Goal: Information Seeking & Learning: Find specific fact

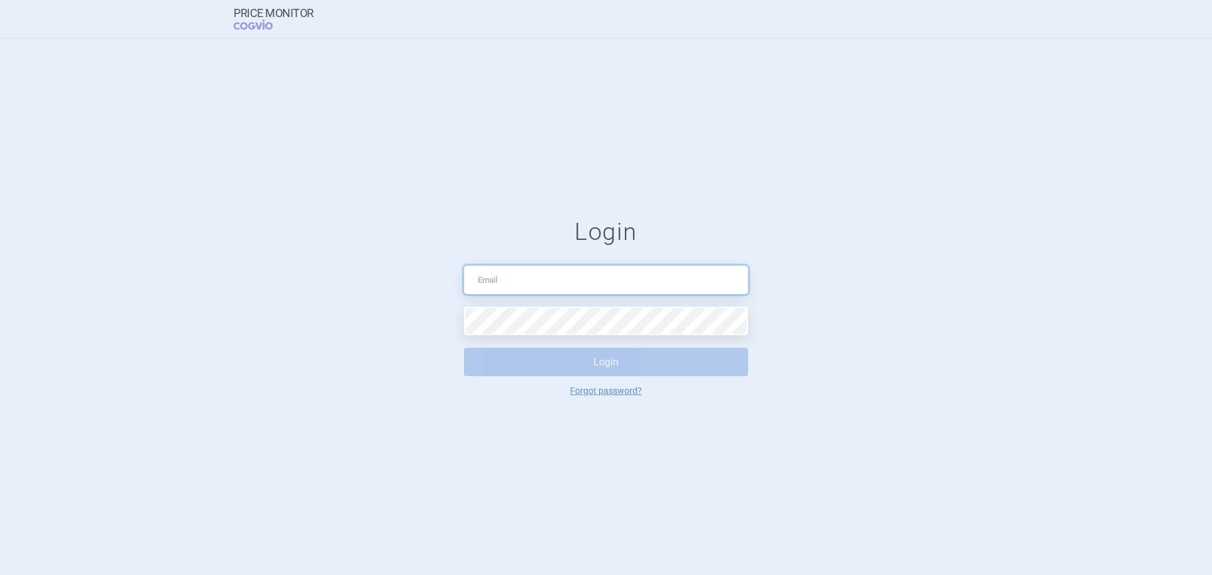
type input "[EMAIL_ADDRESS][DOMAIN_NAME]"
click at [540, 352] on button "Login" at bounding box center [606, 362] width 284 height 28
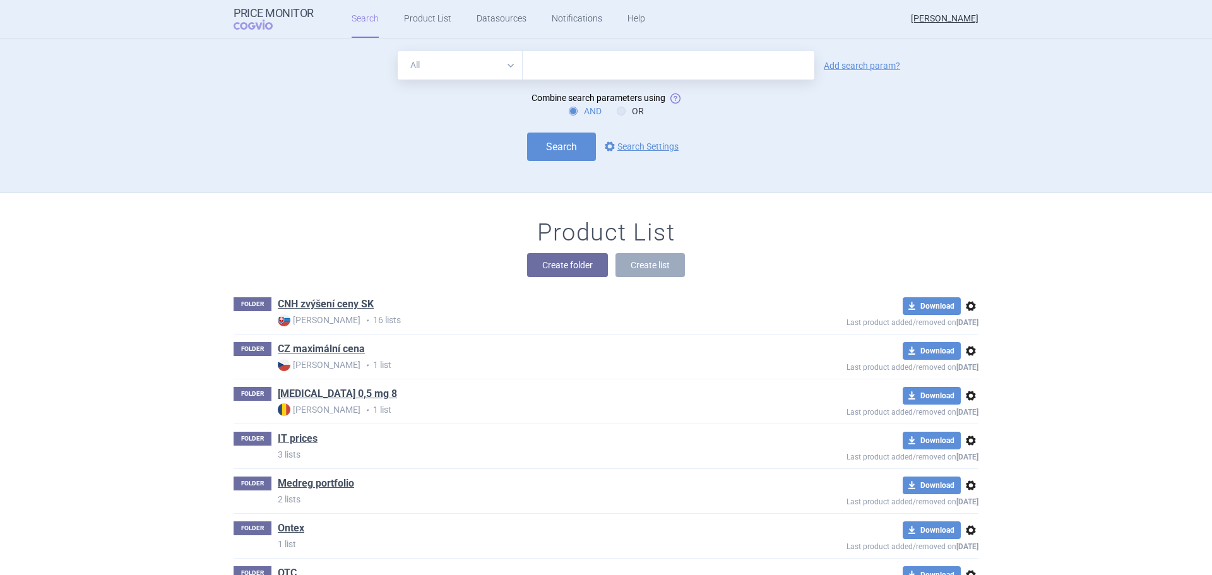
click at [626, 56] on input "text" at bounding box center [669, 65] width 292 height 28
type input "casaro 32"
click at [828, 64] on link "Add search param?" at bounding box center [862, 65] width 76 height 9
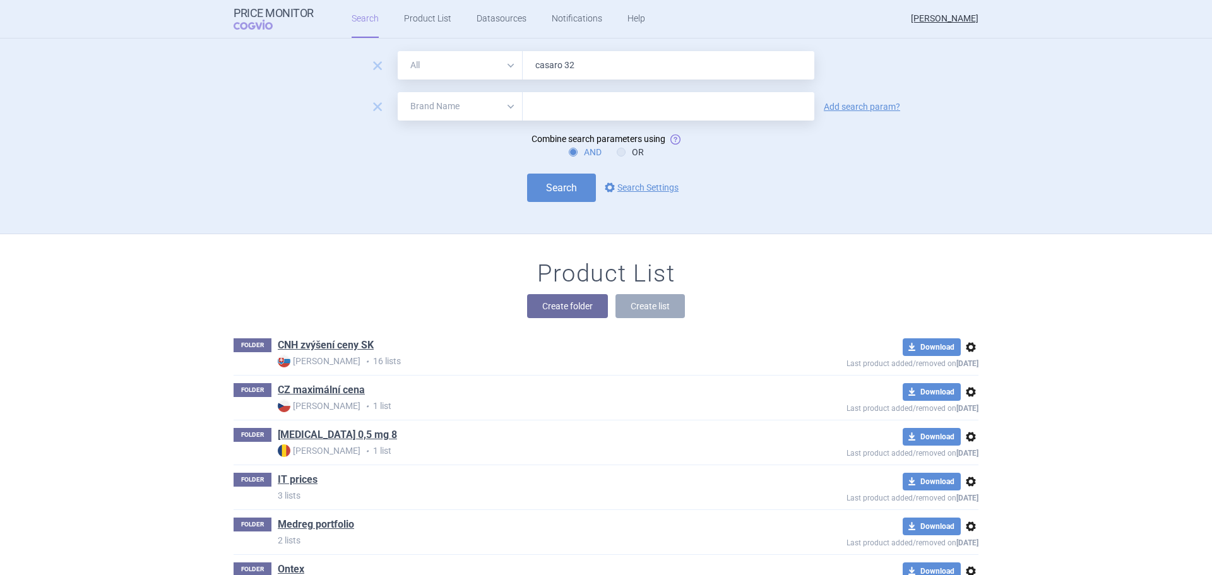
click at [449, 106] on select "All Brand Name ATC Company Active Substance Country Newer than" at bounding box center [460, 106] width 125 height 28
select select "mah"
click at [398, 92] on select "All Brand Name ATC Company Active Substance Country Newer than" at bounding box center [460, 106] width 125 height 28
click at [571, 91] on form "remove All Brand Name ATC Company Active Substance Country Newer than casaro 32…" at bounding box center [606, 126] width 745 height 151
click at [571, 102] on input "text" at bounding box center [669, 106] width 292 height 28
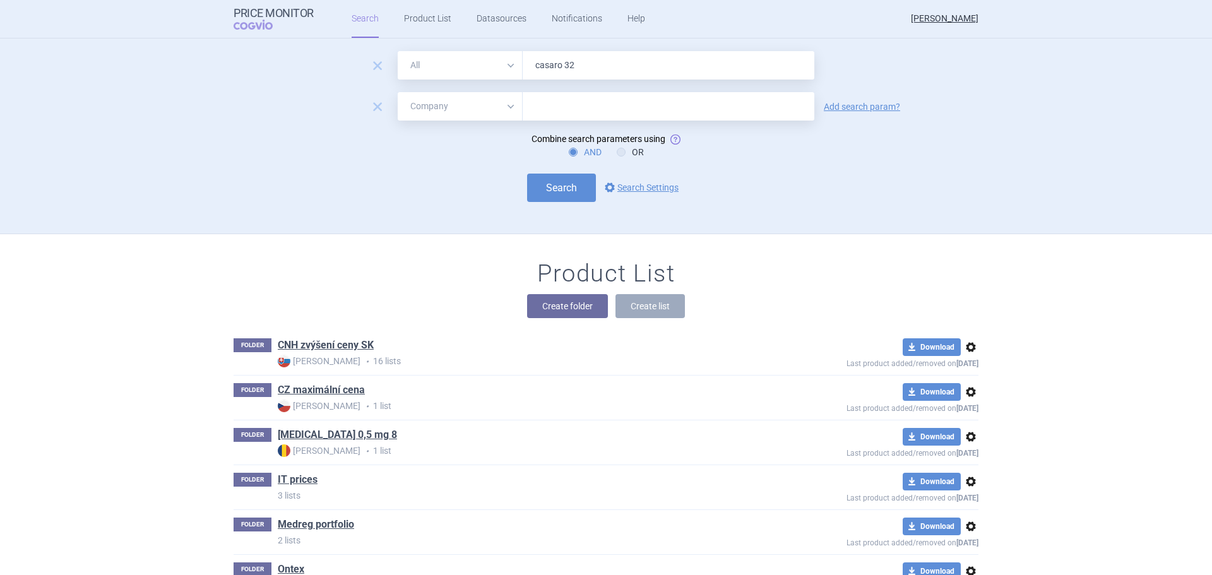
type input "medreg"
click at [541, 186] on button "Search" at bounding box center [561, 188] width 69 height 28
select select "mah"
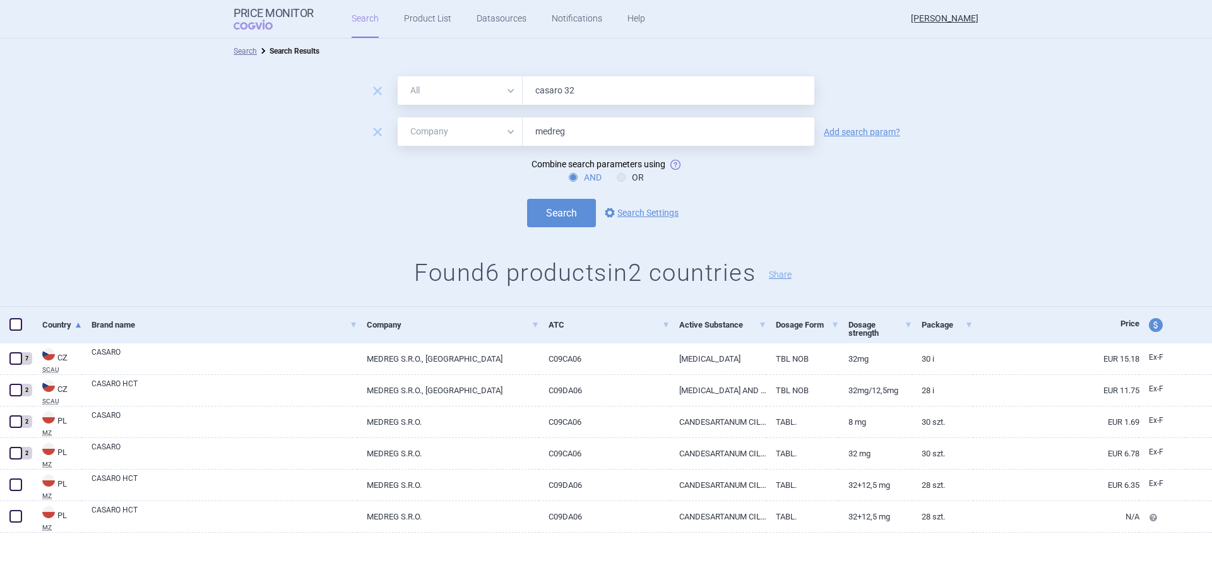
click at [596, 84] on input "casaro 32" at bounding box center [669, 90] width 292 height 28
type input "casaro"
click at [527, 199] on button "Search" at bounding box center [561, 213] width 69 height 28
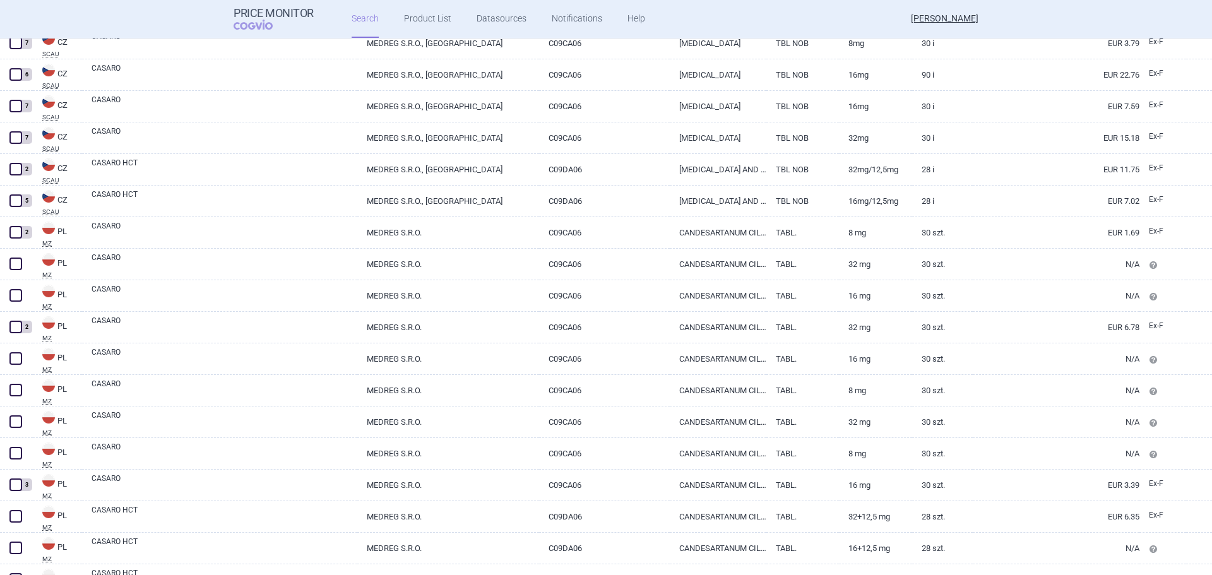
scroll to position [150, 0]
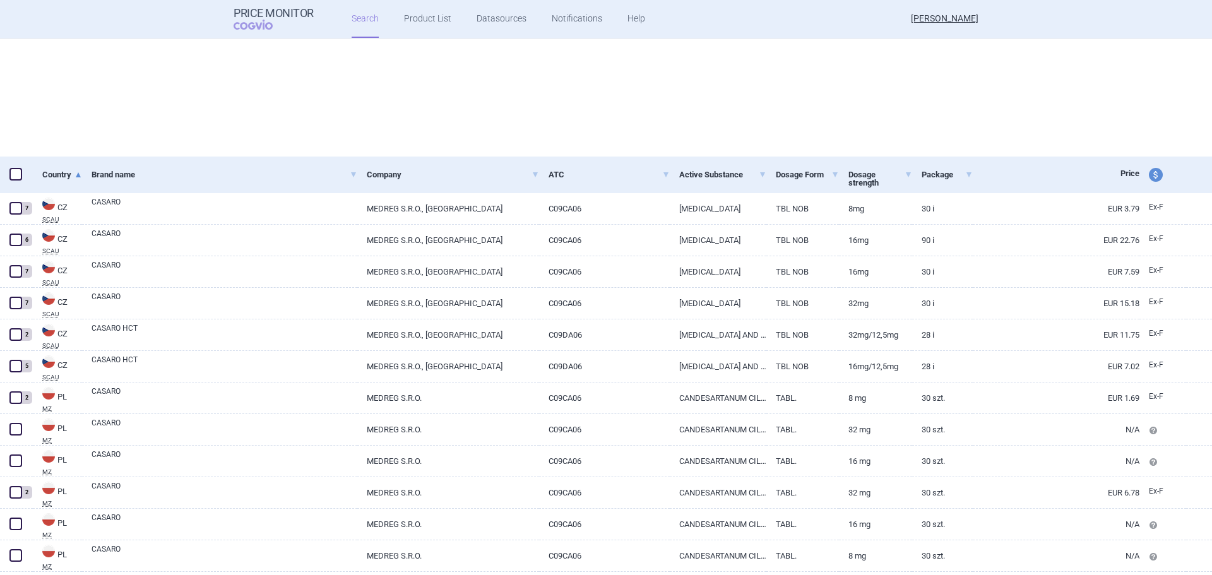
select select "mah"
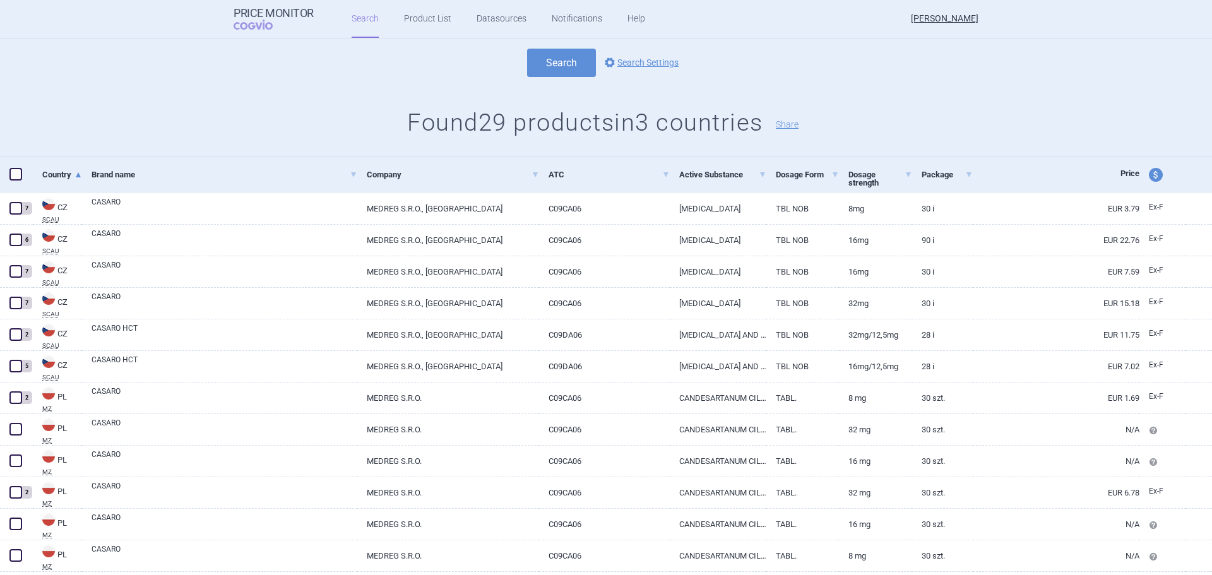
scroll to position [0, 0]
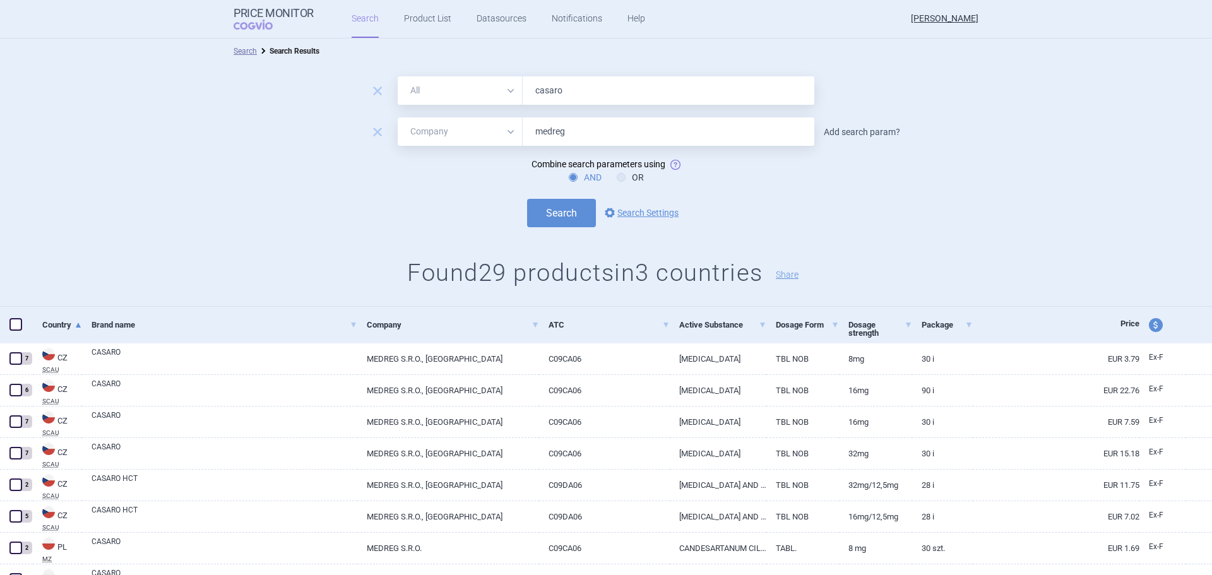
click at [847, 133] on link "Add search param?" at bounding box center [862, 132] width 76 height 9
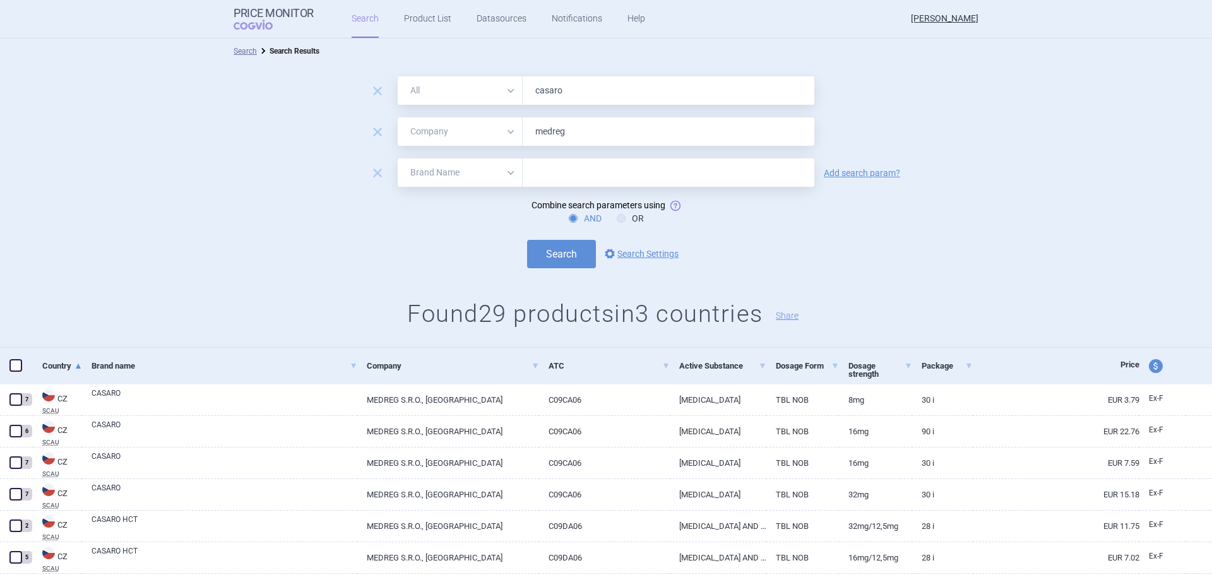
click at [436, 167] on select "All Brand Name ATC Company Active Substance Country Newer than" at bounding box center [460, 172] width 125 height 28
select select "country"
click at [398, 158] on select "All Brand Name ATC Company Active Substance Country Newer than" at bounding box center [460, 172] width 125 height 28
click at [548, 184] on div at bounding box center [669, 172] width 292 height 28
type input "slova"
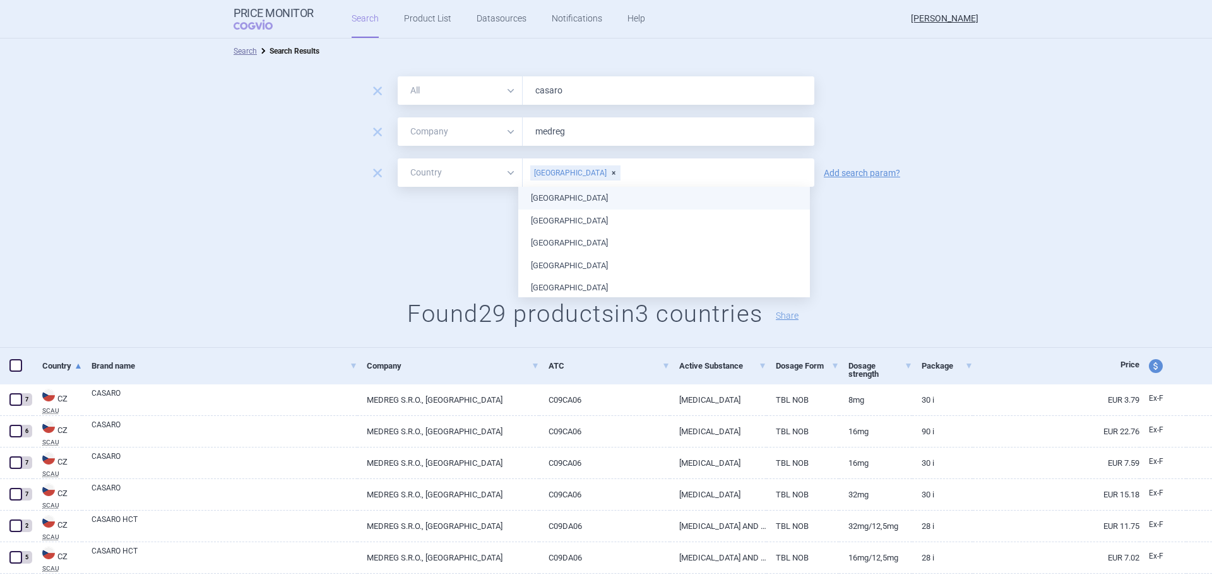
click at [587, 201] on ul "[GEOGRAPHIC_DATA] [GEOGRAPHIC_DATA] [GEOGRAPHIC_DATA] [GEOGRAPHIC_DATA] [GEOGRA…" at bounding box center [664, 546] width 292 height 719
click at [434, 232] on form "remove All Brand Name ATC Company Active Substance Country Newer than casaro re…" at bounding box center [606, 172] width 1212 height 192
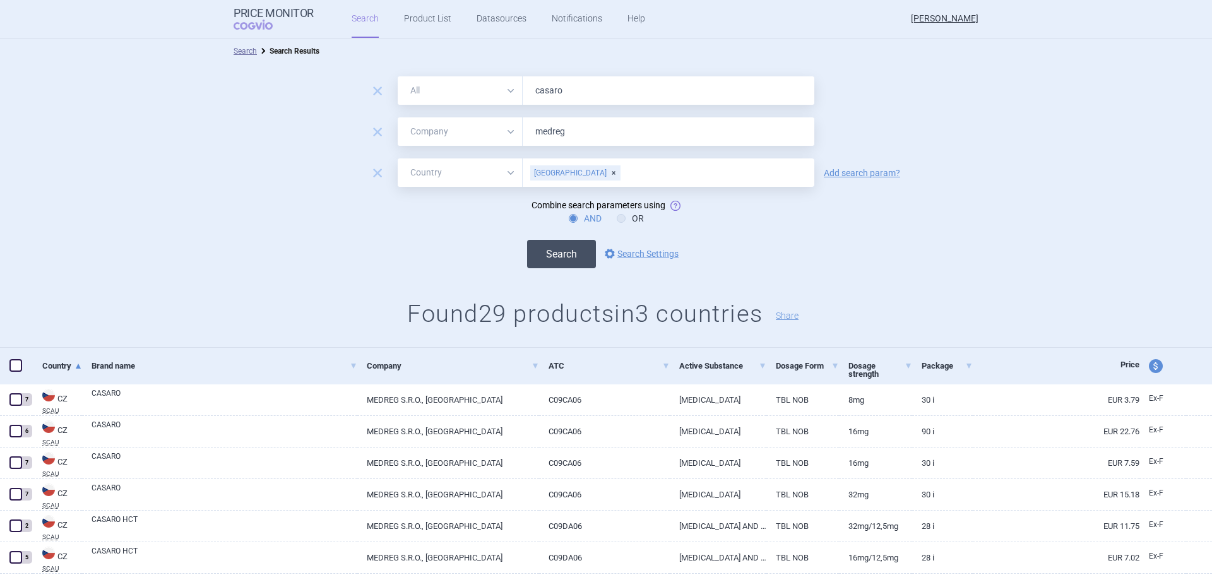
click at [570, 256] on button "Search" at bounding box center [561, 254] width 69 height 28
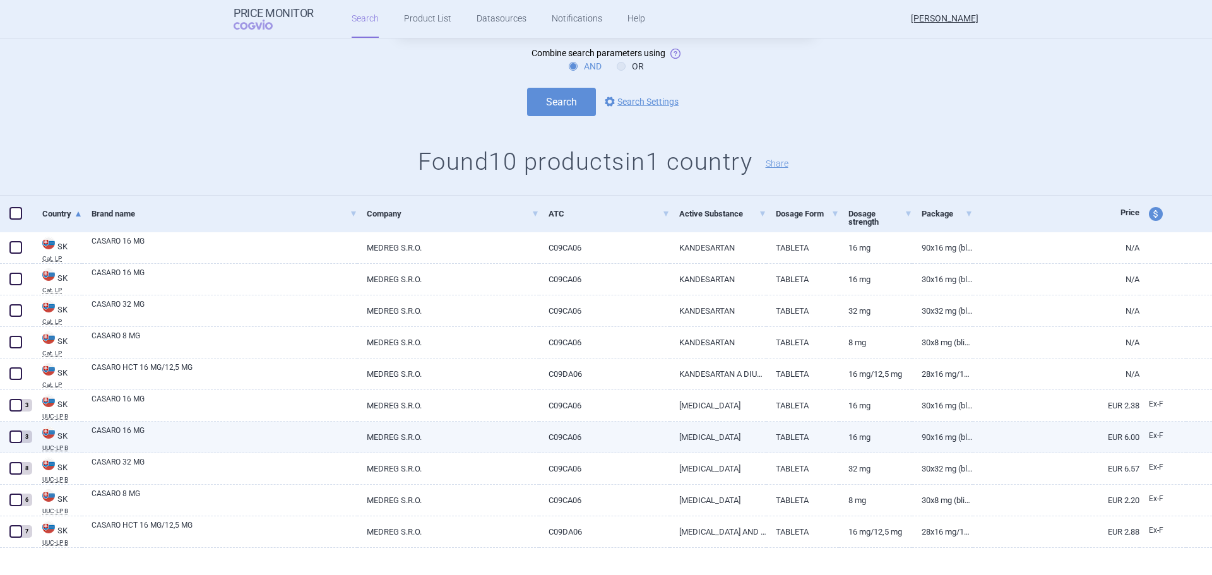
scroll to position [166, 0]
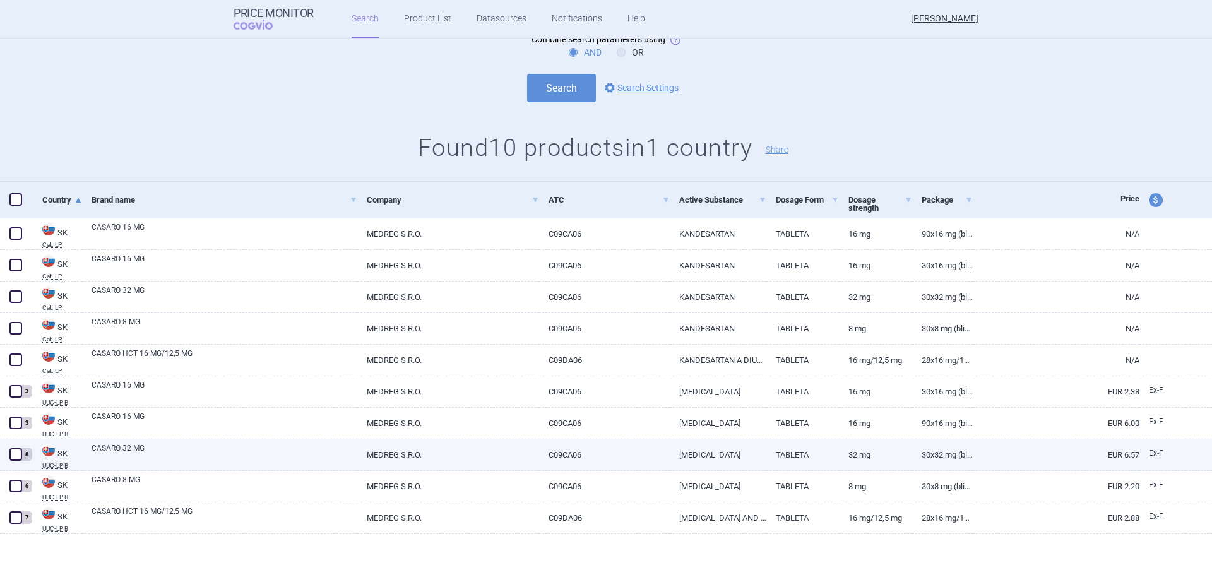
click at [621, 457] on link "C09CA06" at bounding box center [604, 454] width 130 height 31
select select "EUR"
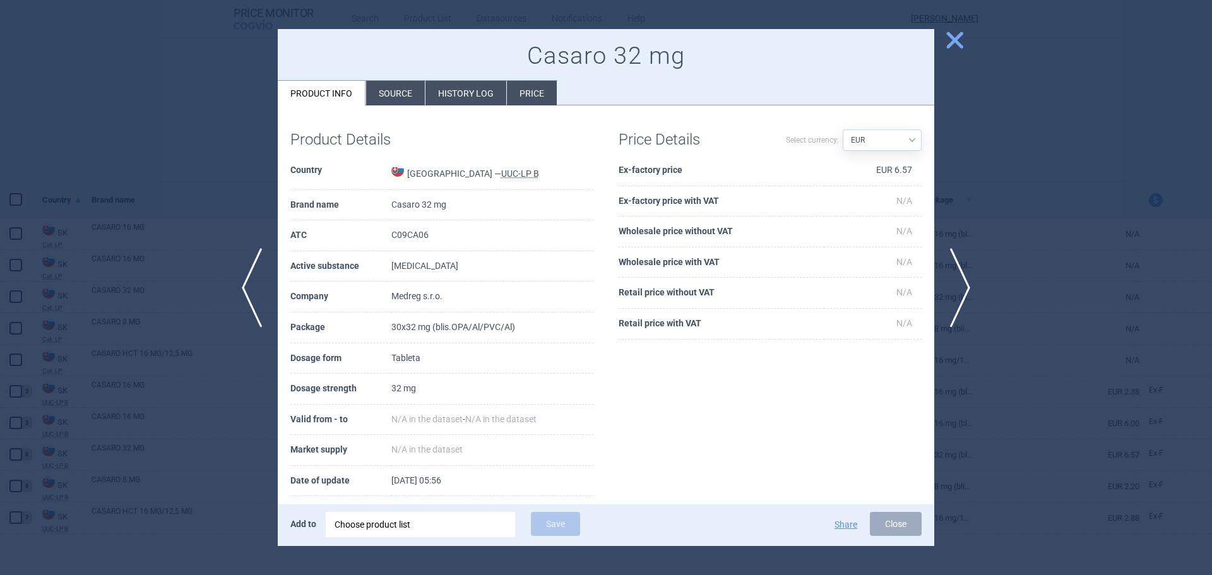
click at [536, 93] on li "Price" at bounding box center [532, 93] width 50 height 25
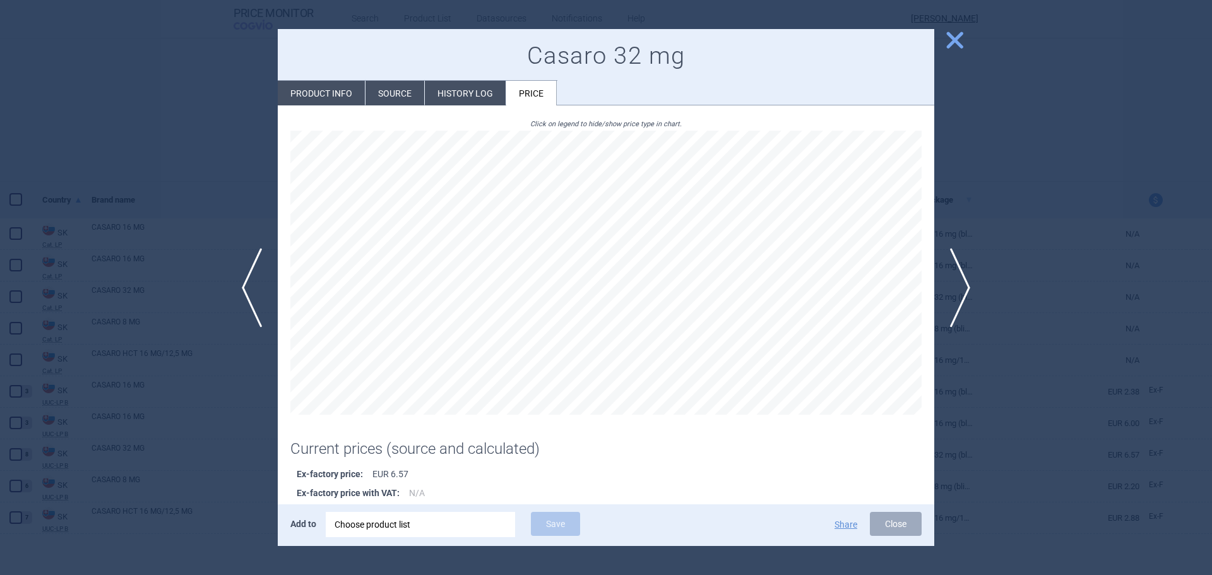
click at [388, 93] on li "Source" at bounding box center [394, 93] width 59 height 25
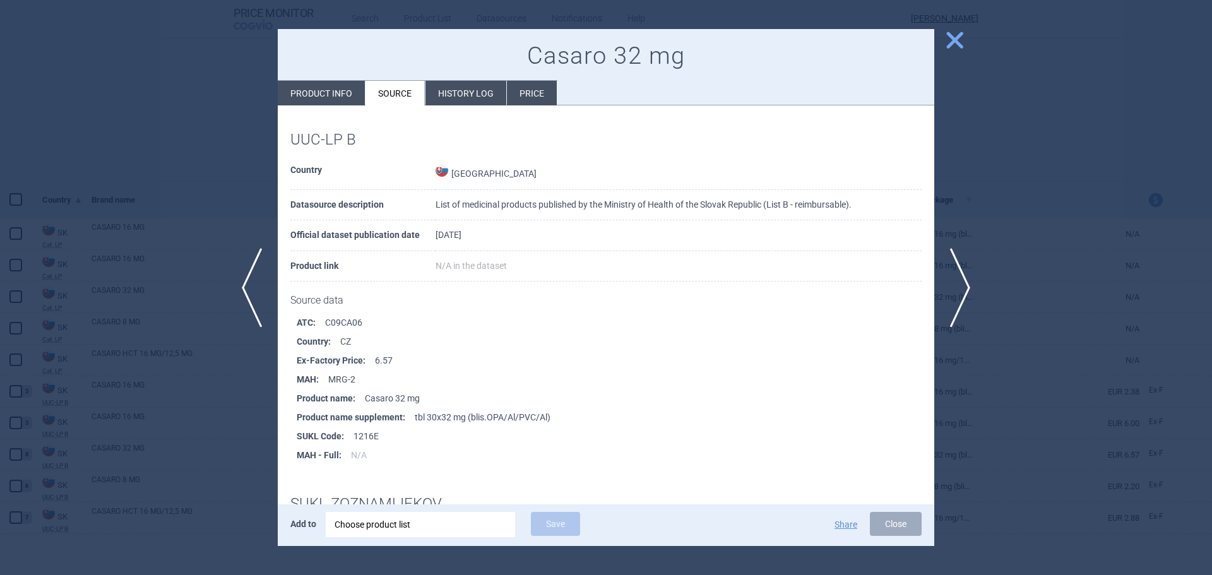
click at [317, 74] on div "Casaro 32 mg Product info Source History log Price" at bounding box center [606, 67] width 656 height 77
click at [319, 88] on li "Product info" at bounding box center [321, 93] width 87 height 25
select select "EUR"
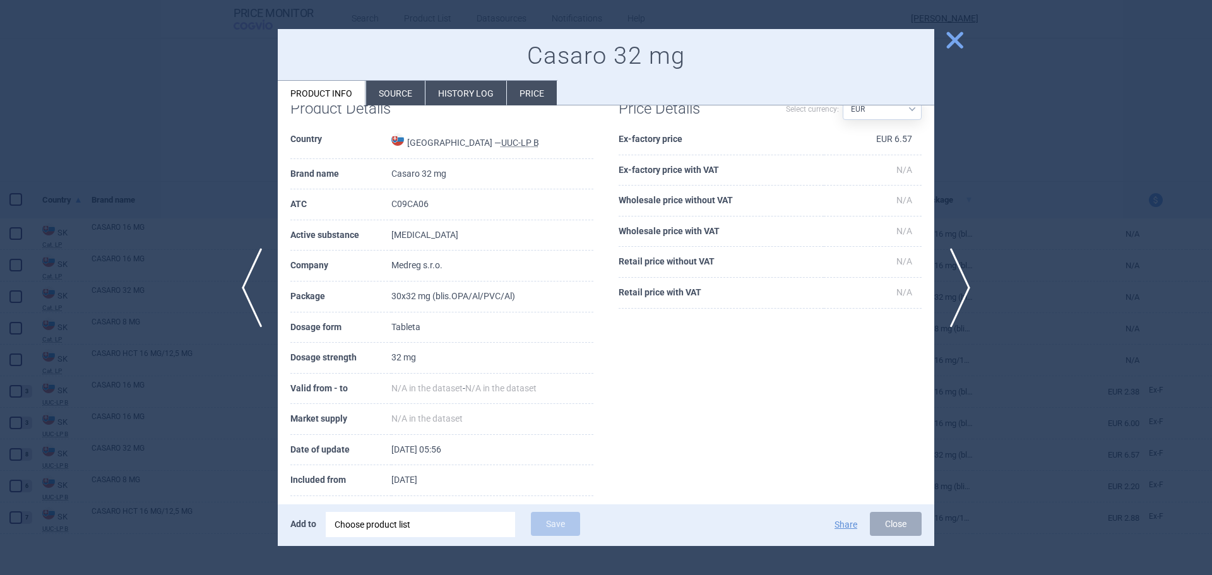
scroll to position [48, 0]
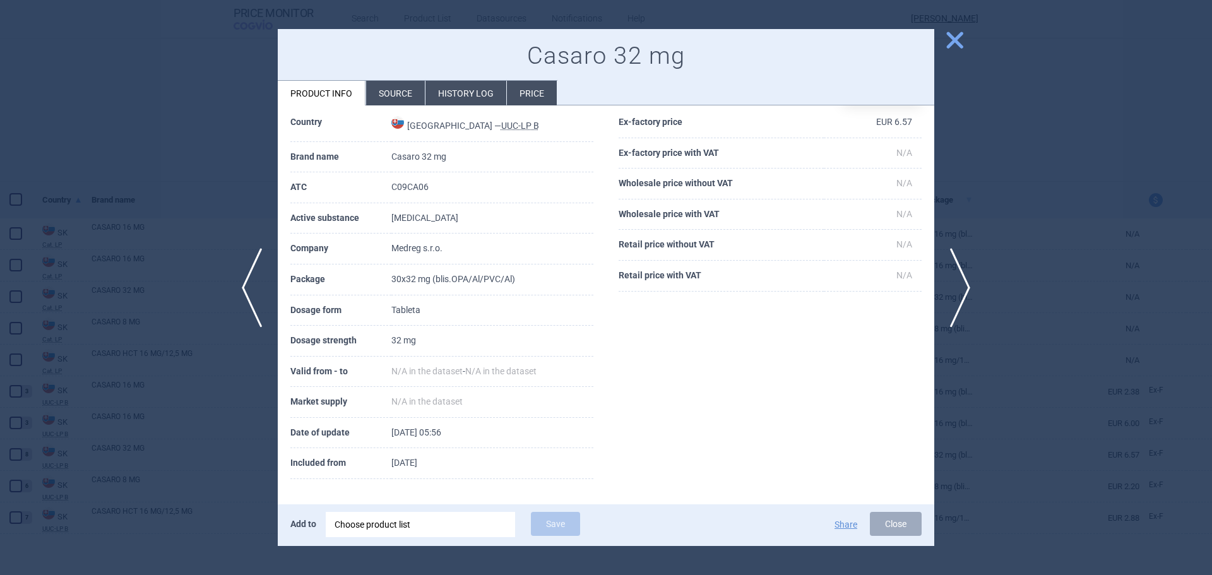
drag, startPoint x: 475, startPoint y: 82, endPoint x: 482, endPoint y: 86, distance: 8.5
click at [476, 84] on li "History log" at bounding box center [465, 93] width 81 height 25
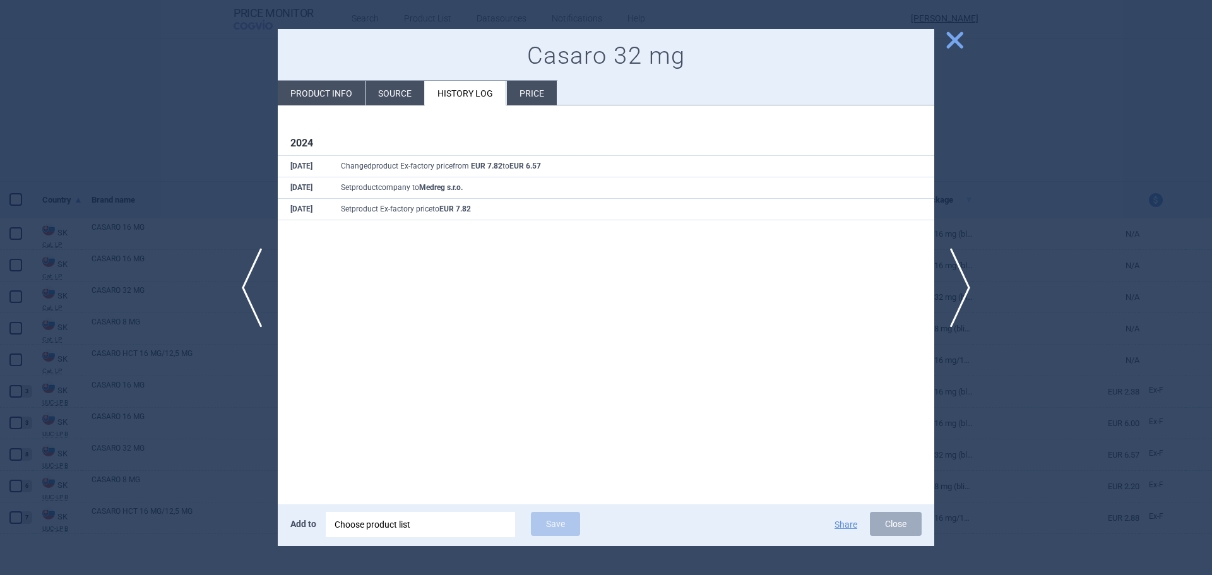
click at [529, 92] on li "Price" at bounding box center [532, 93] width 50 height 25
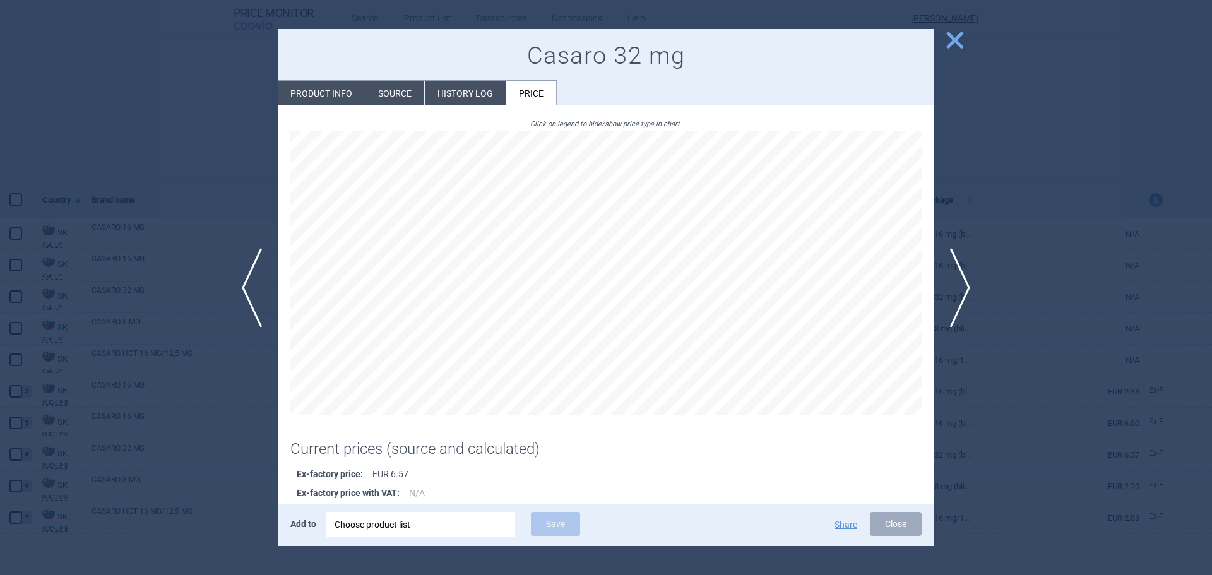
click at [220, 97] on div at bounding box center [606, 287] width 1212 height 575
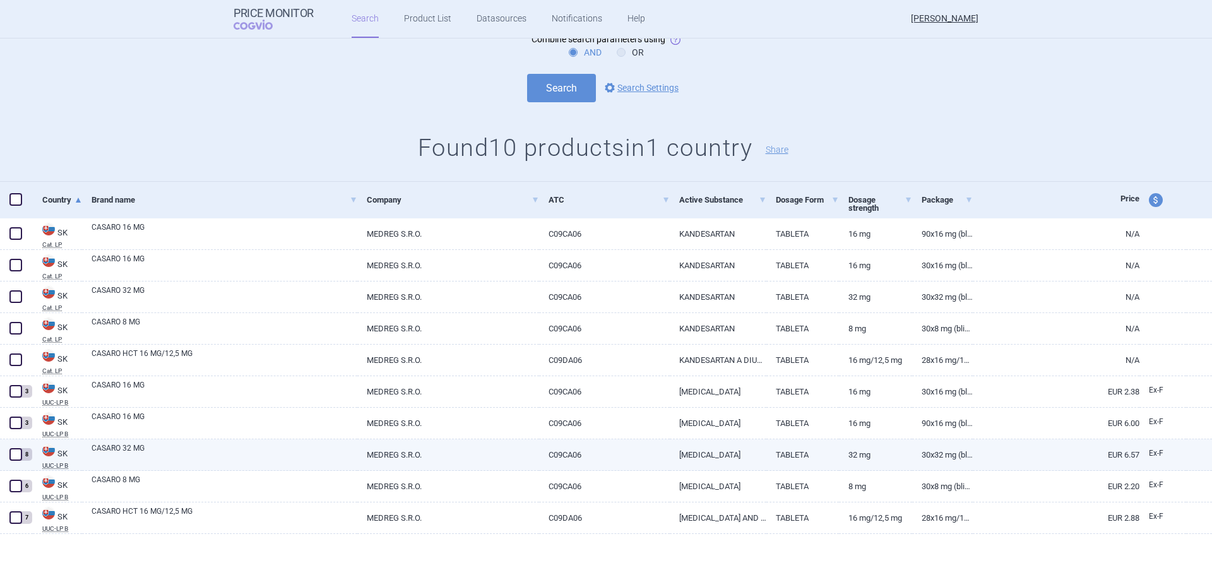
click at [226, 461] on link "CASARO 32 MG" at bounding box center [225, 453] width 266 height 23
select select "EUR"
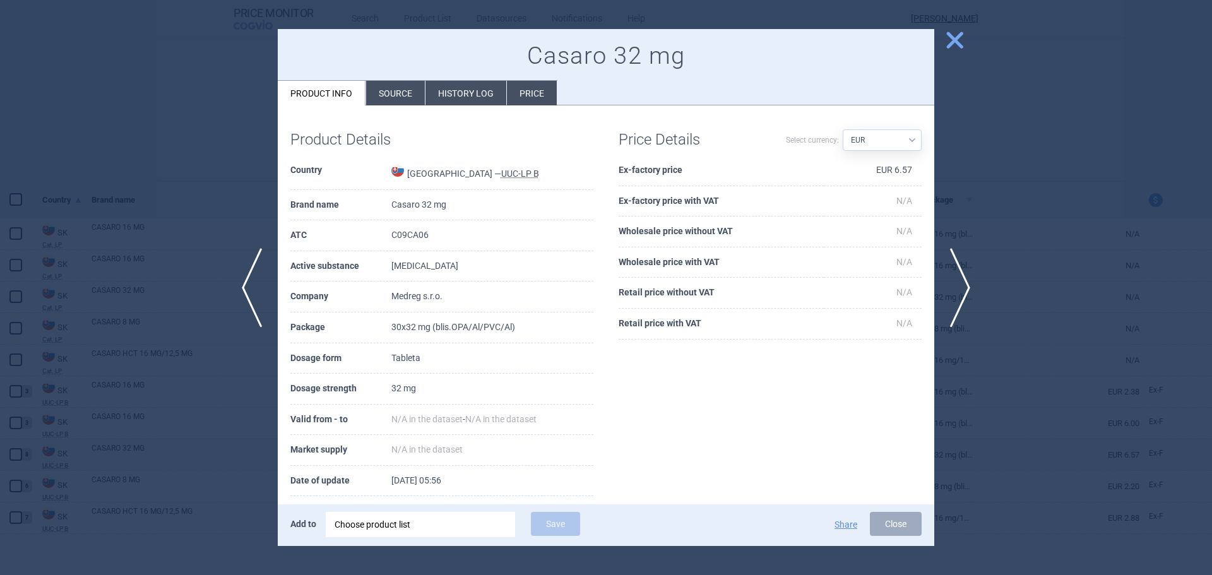
click at [395, 95] on li "Source" at bounding box center [395, 93] width 59 height 25
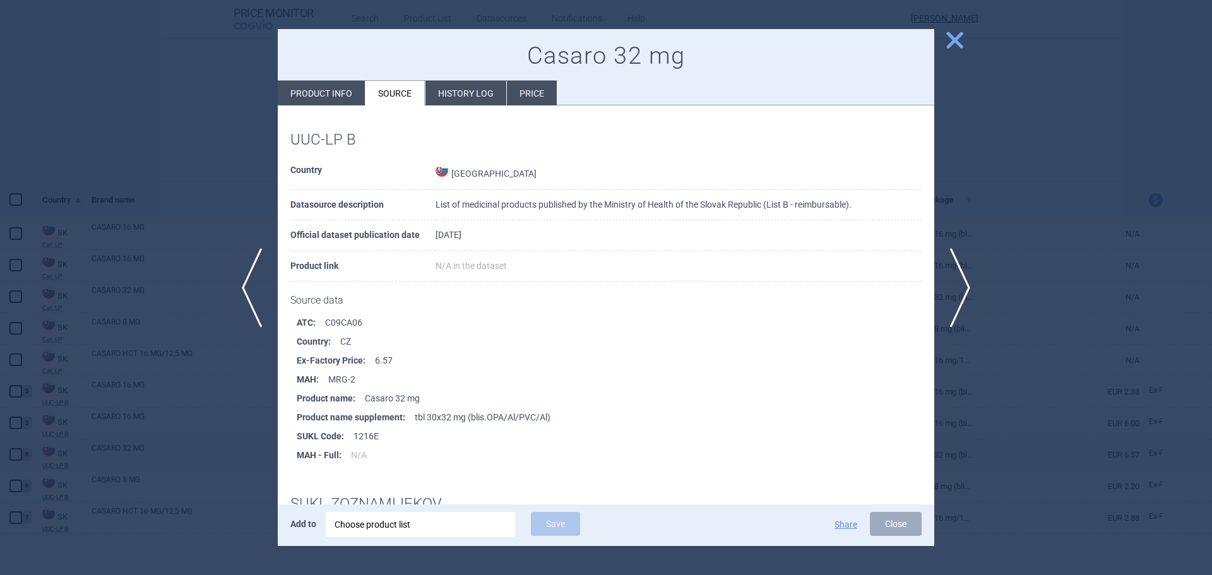
drag, startPoint x: 183, startPoint y: 184, endPoint x: 186, endPoint y: 177, distance: 7.4
click at [182, 184] on div at bounding box center [606, 287] width 1212 height 575
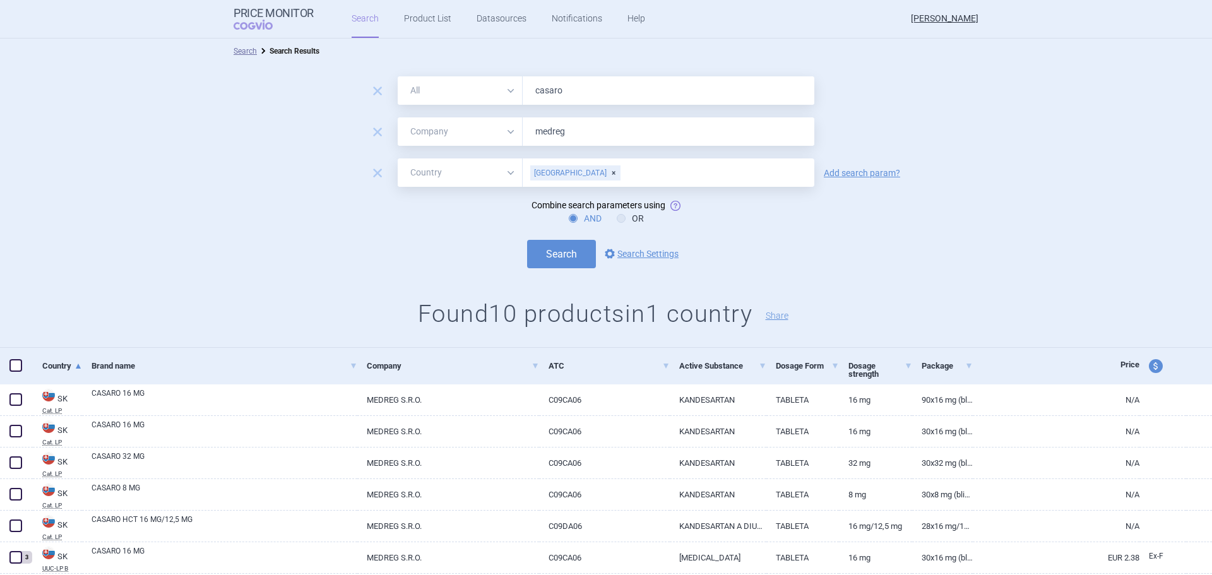
click at [600, 98] on input "casaro" at bounding box center [669, 90] width 292 height 28
click at [599, 98] on input "casaro" at bounding box center [669, 90] width 292 height 28
type input "carlagirin"
click at [527, 240] on button "Search" at bounding box center [561, 254] width 69 height 28
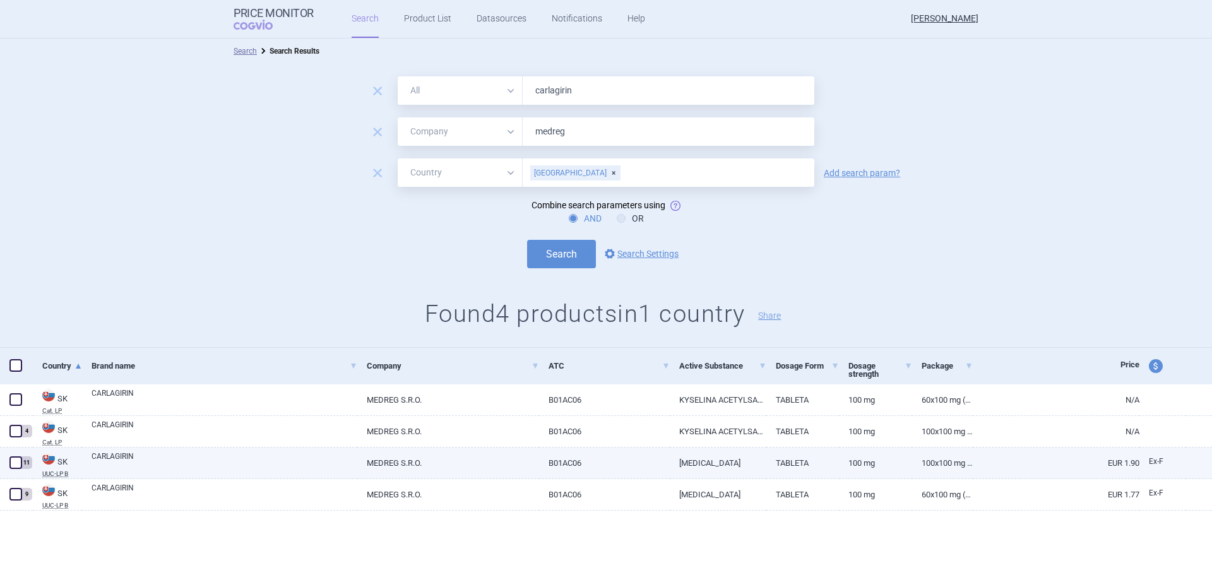
click at [858, 464] on link "100 mg" at bounding box center [875, 463] width 73 height 31
select select "EUR"
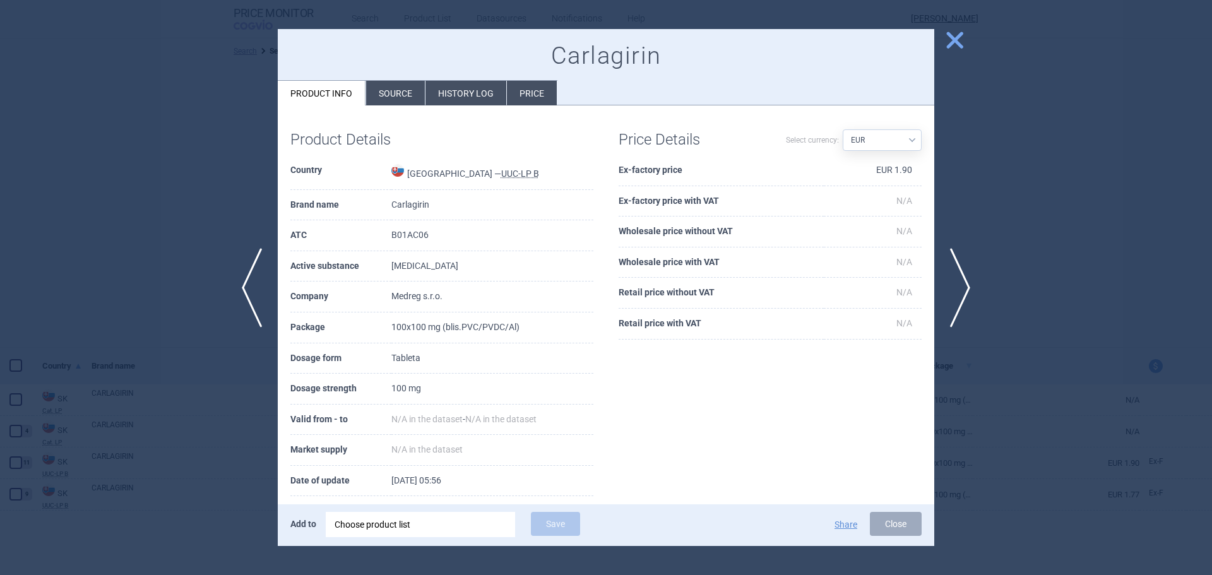
click at [488, 92] on li "History log" at bounding box center [465, 93] width 81 height 25
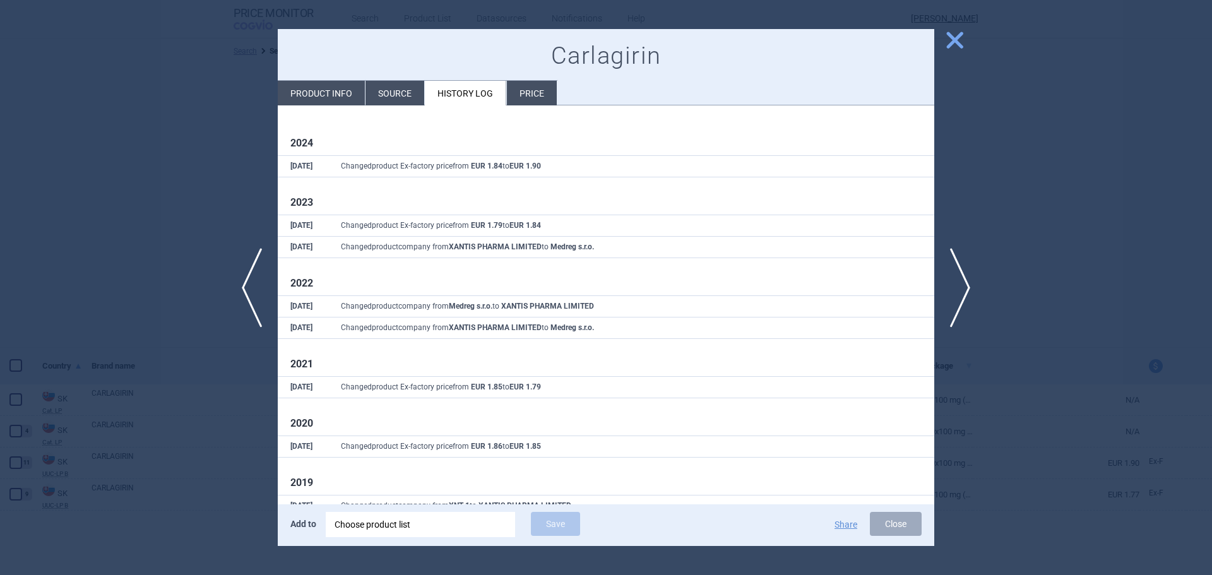
click at [522, 95] on li "Price" at bounding box center [532, 93] width 50 height 25
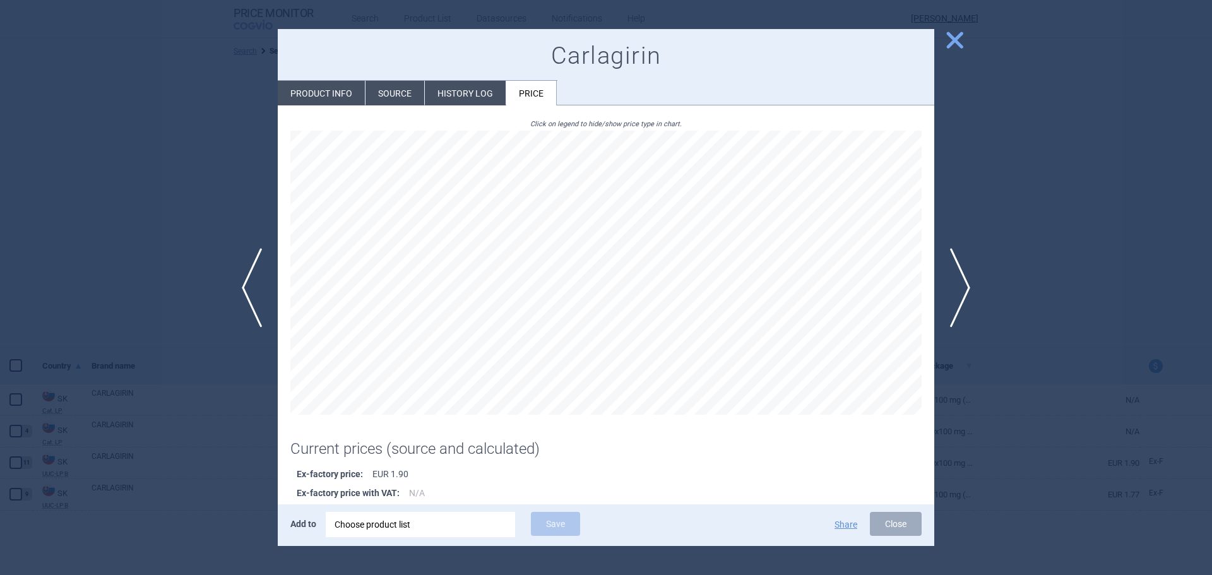
click at [453, 92] on li "History log" at bounding box center [465, 93] width 81 height 25
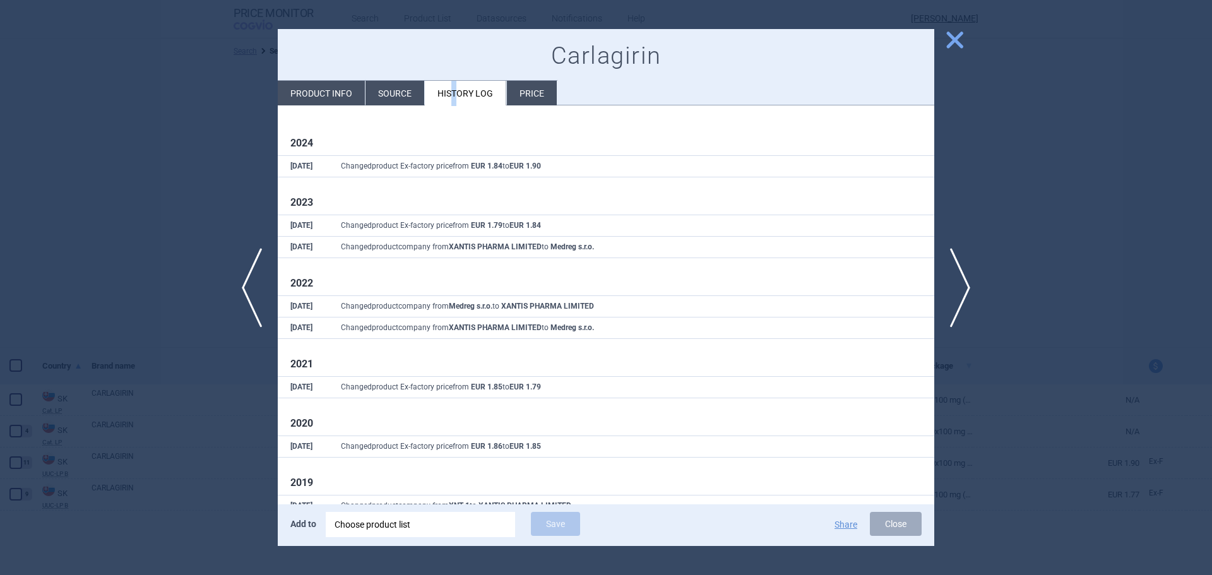
click at [960, 35] on span "close" at bounding box center [955, 40] width 22 height 22
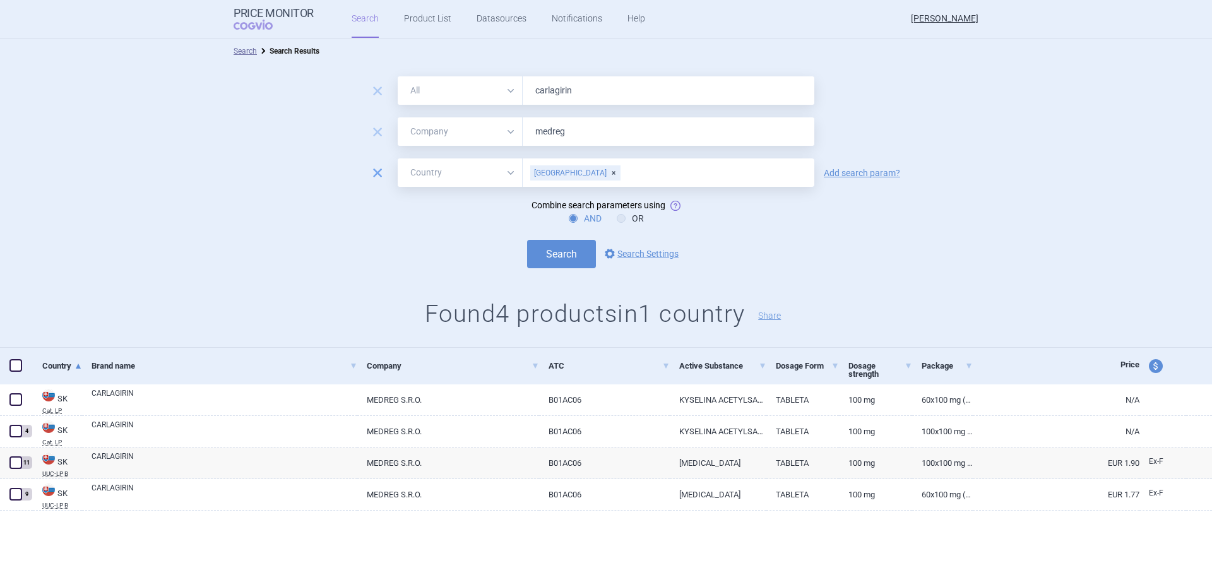
click at [377, 170] on span "remove" at bounding box center [378, 173] width 18 height 18
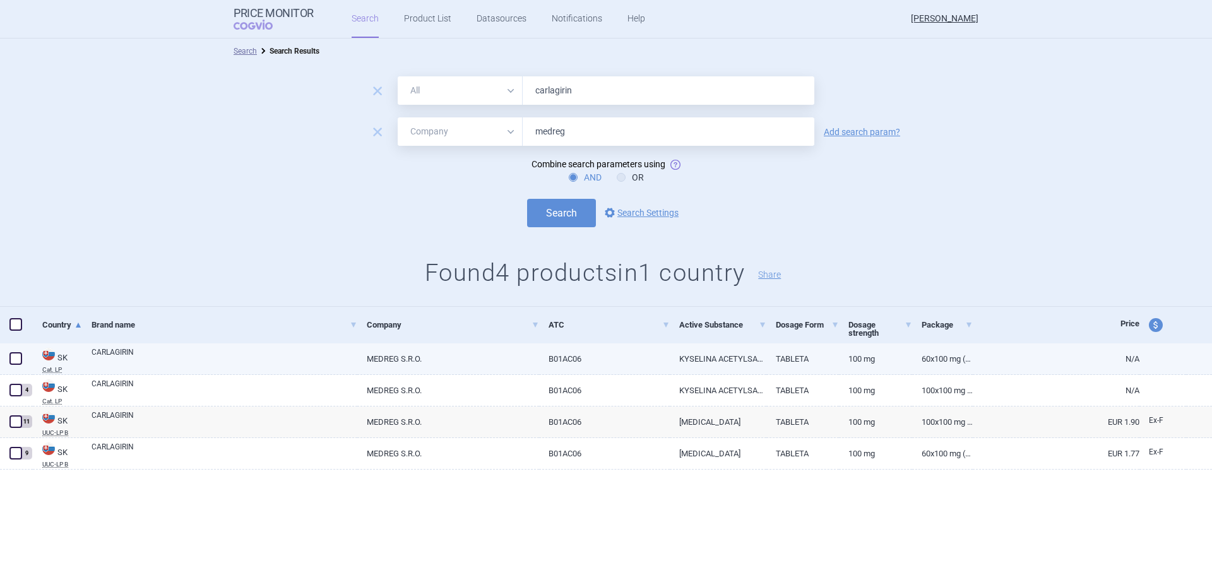
click at [577, 354] on link "B01AC06" at bounding box center [604, 358] width 130 height 31
select select "EUR"
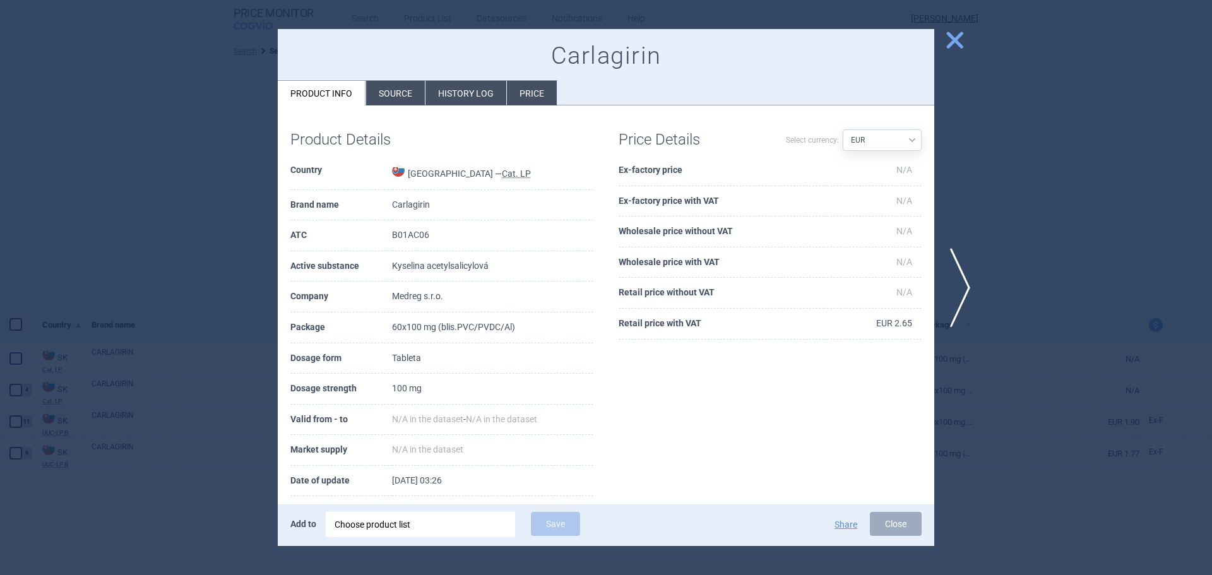
click at [417, 229] on td "B01AC06" at bounding box center [492, 235] width 201 height 31
click at [412, 231] on td "B01AC06" at bounding box center [492, 235] width 201 height 31
copy td "B01AC06"
click at [186, 126] on div at bounding box center [606, 287] width 1212 height 575
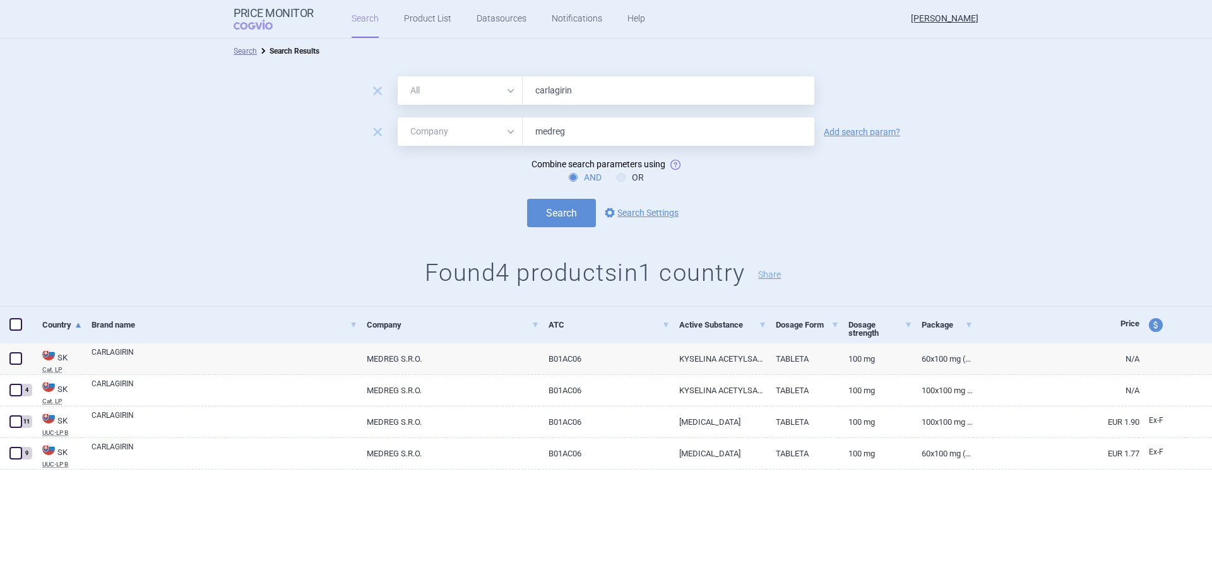
click at [564, 88] on input "carlagirin" at bounding box center [669, 90] width 292 height 28
click at [569, 87] on input "carlagirin" at bounding box center [669, 90] width 292 height 28
paste input "B01AC06"
click at [569, 87] on input "carlagirinB01AC06" at bounding box center [669, 90] width 292 height 28
drag, startPoint x: 569, startPoint y: 87, endPoint x: 560, endPoint y: 89, distance: 9.0
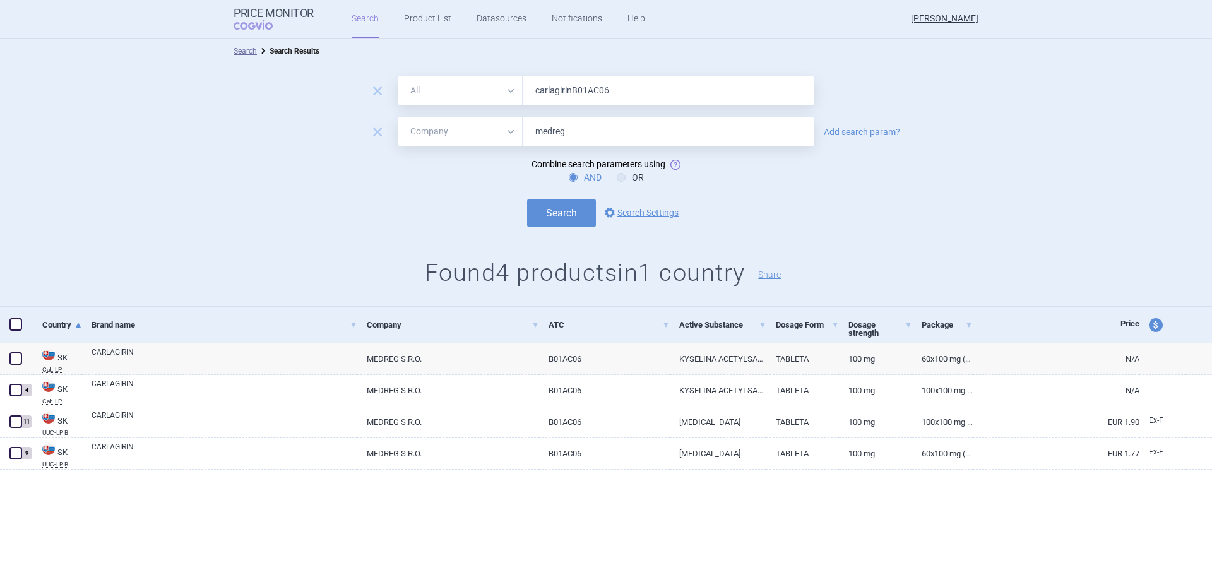
click at [560, 88] on input "carlagirinB01AC06" at bounding box center [669, 90] width 292 height 28
paste input "text"
type input "B01AC06"
click at [570, 199] on button "Search" at bounding box center [561, 213] width 69 height 28
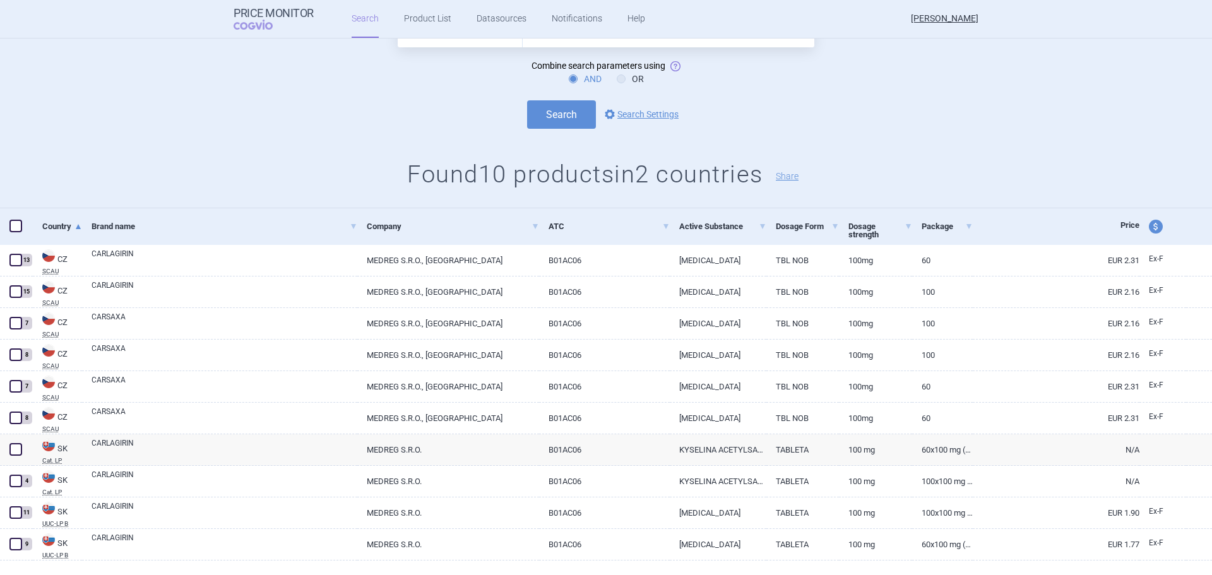
scroll to position [125, 0]
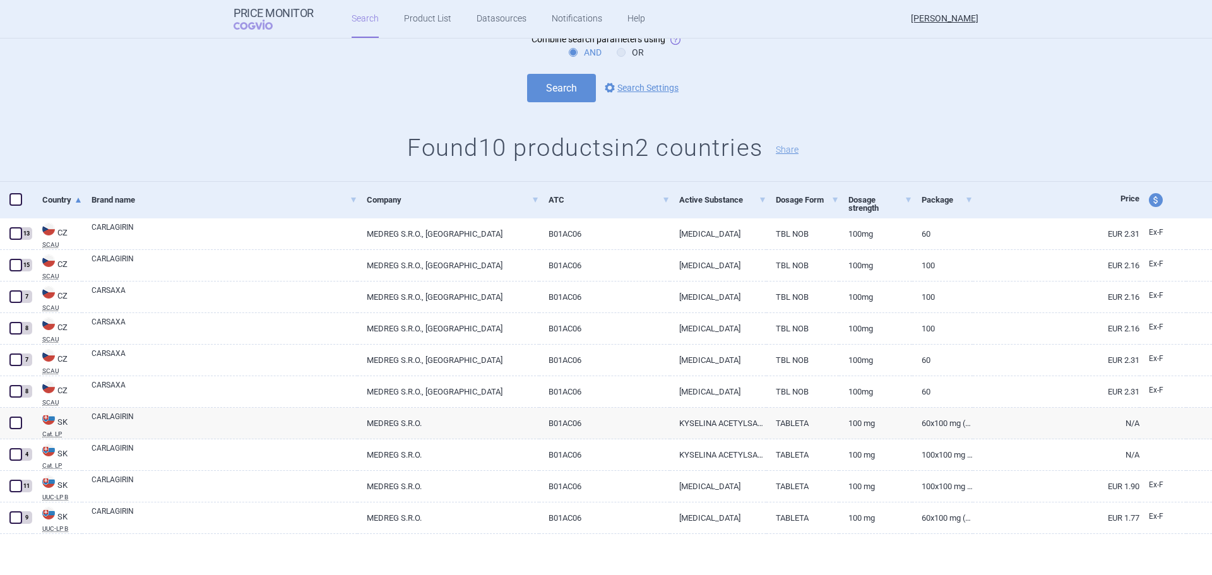
drag, startPoint x: 223, startPoint y: 145, endPoint x: 215, endPoint y: 141, distance: 8.8
click at [215, 142] on h1 "Found 10 products in 2 countries Share" at bounding box center [606, 148] width 1212 height 29
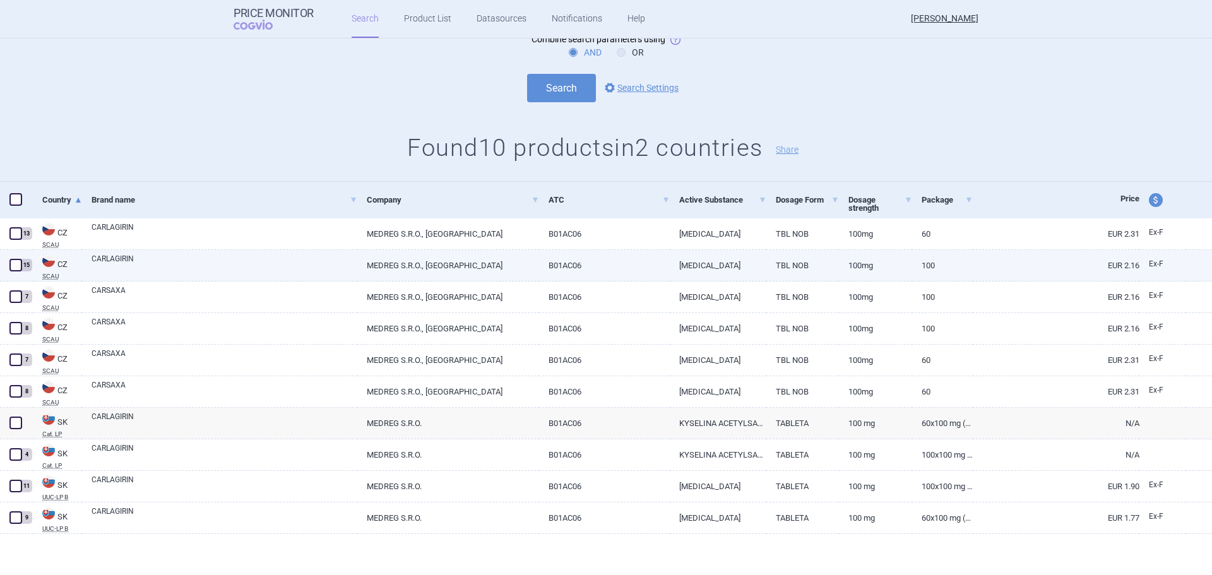
click at [18, 264] on span at bounding box center [15, 265] width 13 height 13
checkbox input "true"
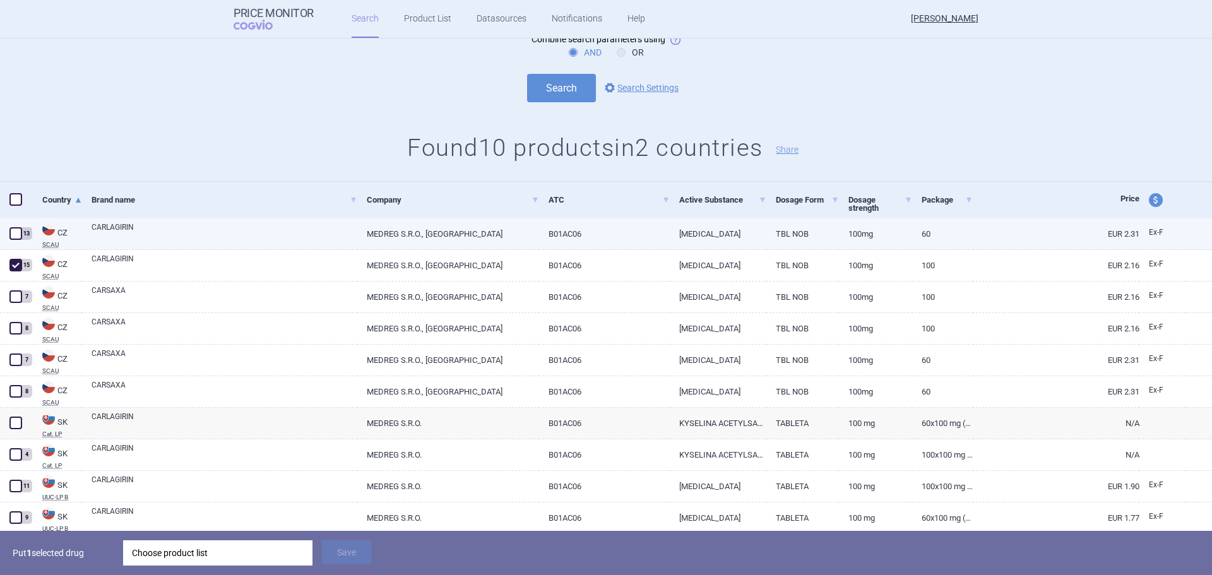
click at [18, 232] on span at bounding box center [15, 233] width 13 height 13
checkbox input "true"
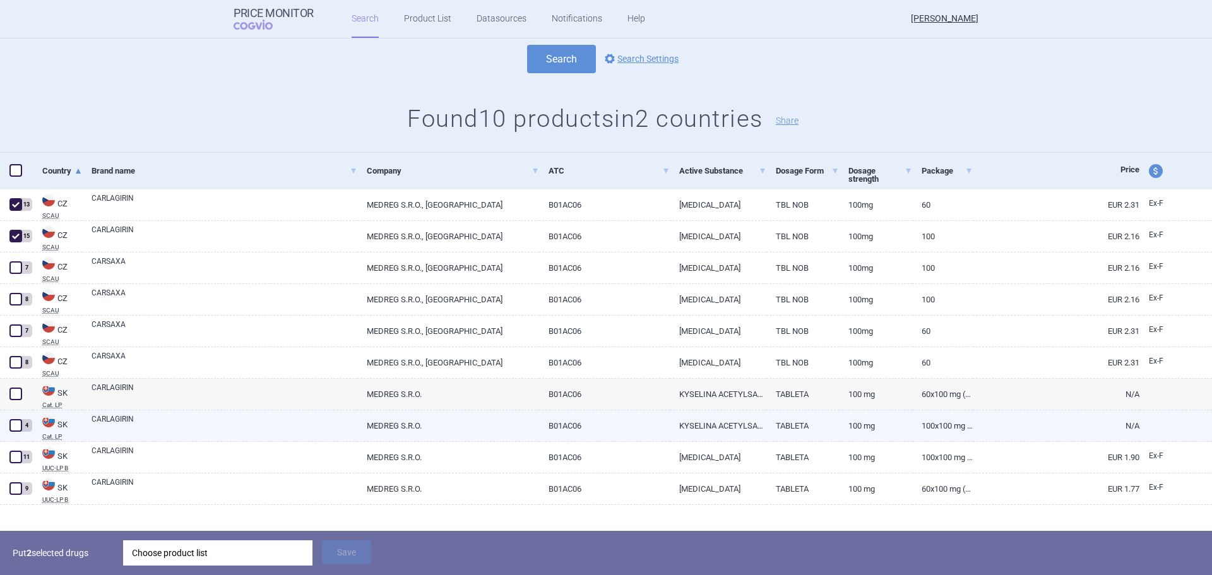
scroll to position [169, 0]
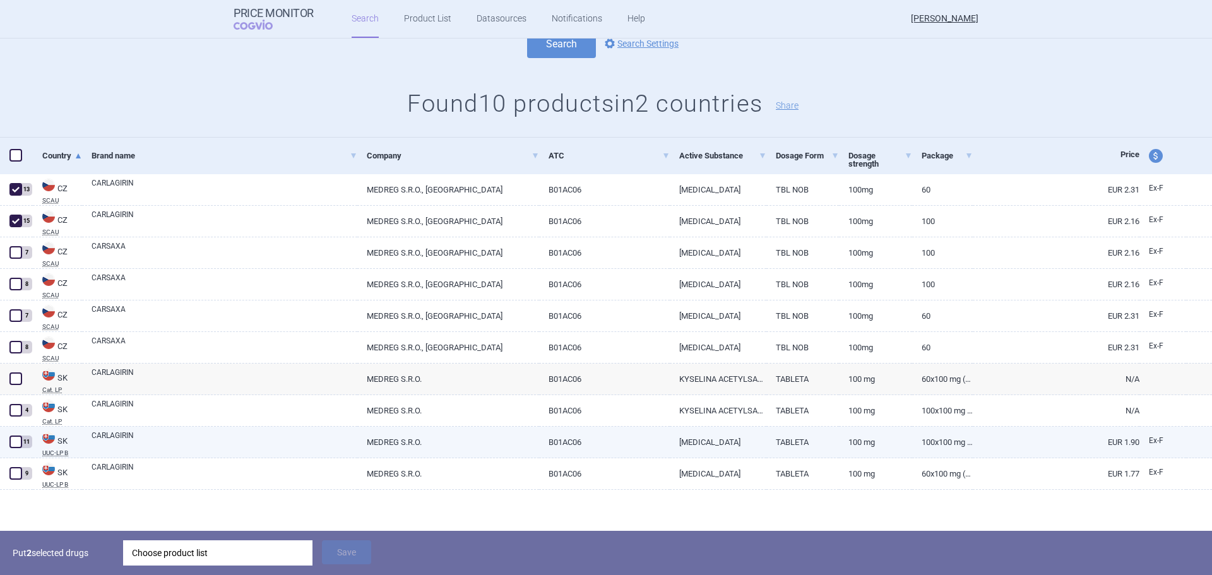
click at [12, 449] on span at bounding box center [15, 441] width 19 height 19
checkbox input "true"
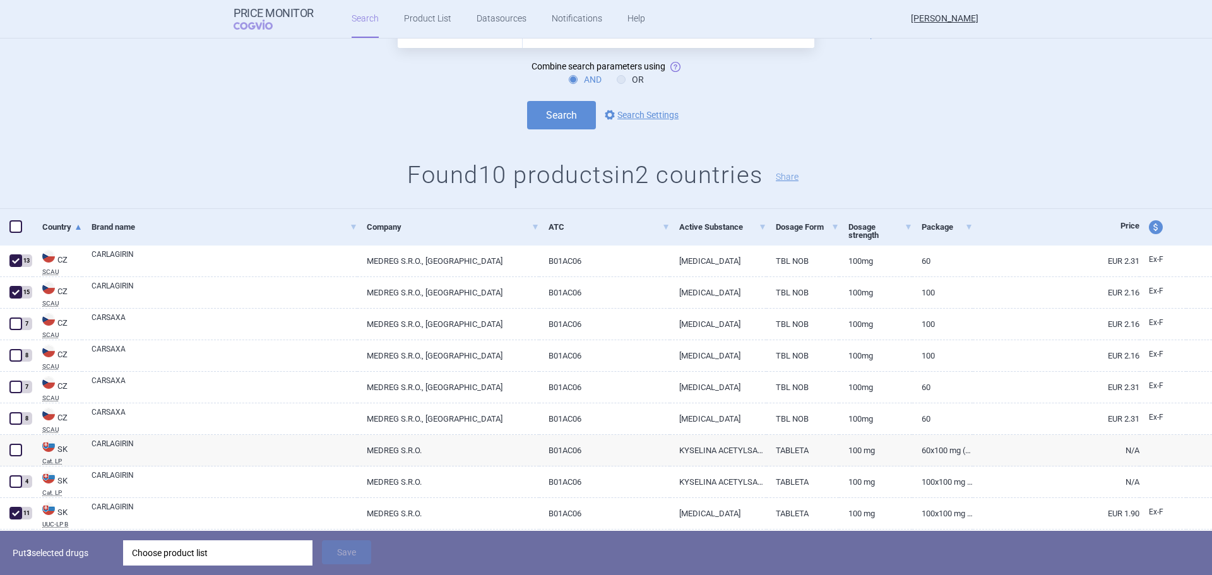
scroll to position [0, 0]
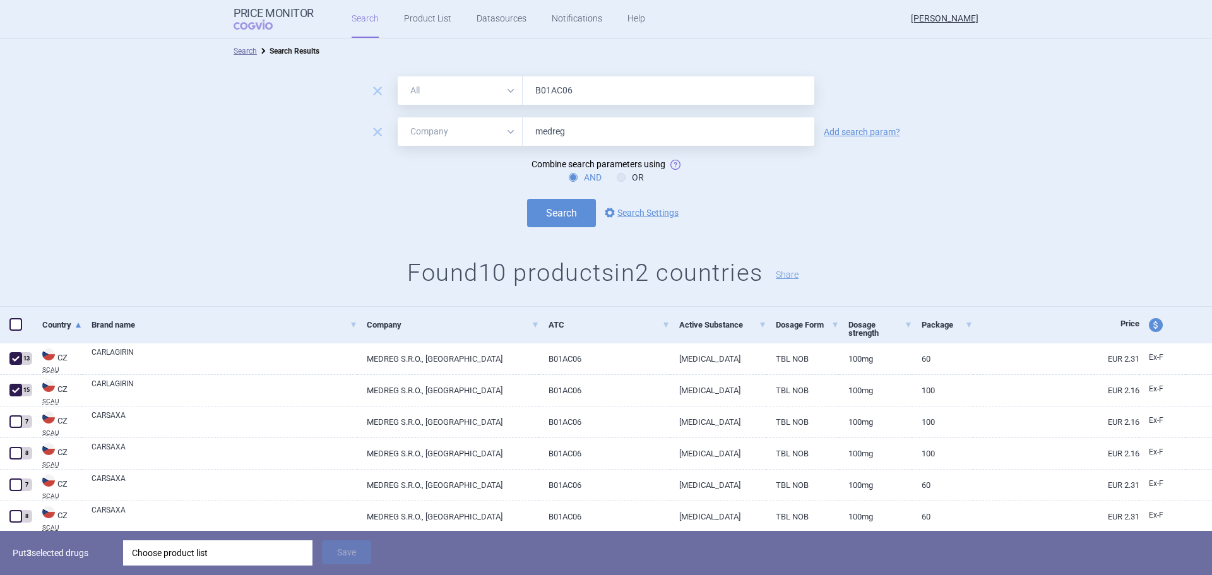
click at [207, 548] on div "Choose product list" at bounding box center [218, 552] width 172 height 25
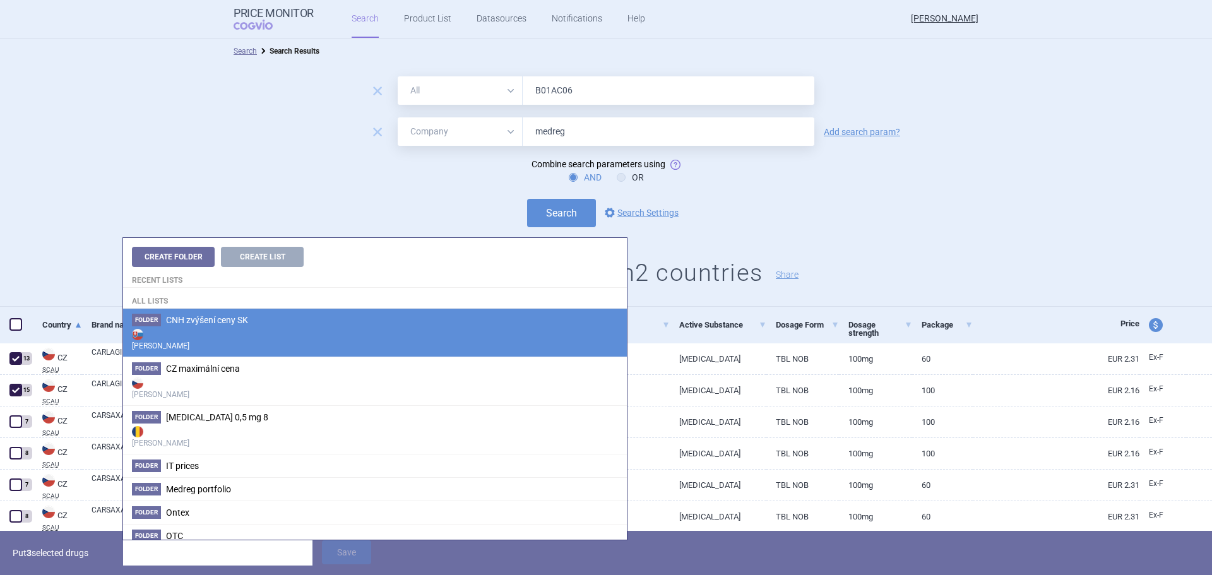
click at [197, 323] on span "CNH zvýšení ceny SK" at bounding box center [207, 320] width 82 height 10
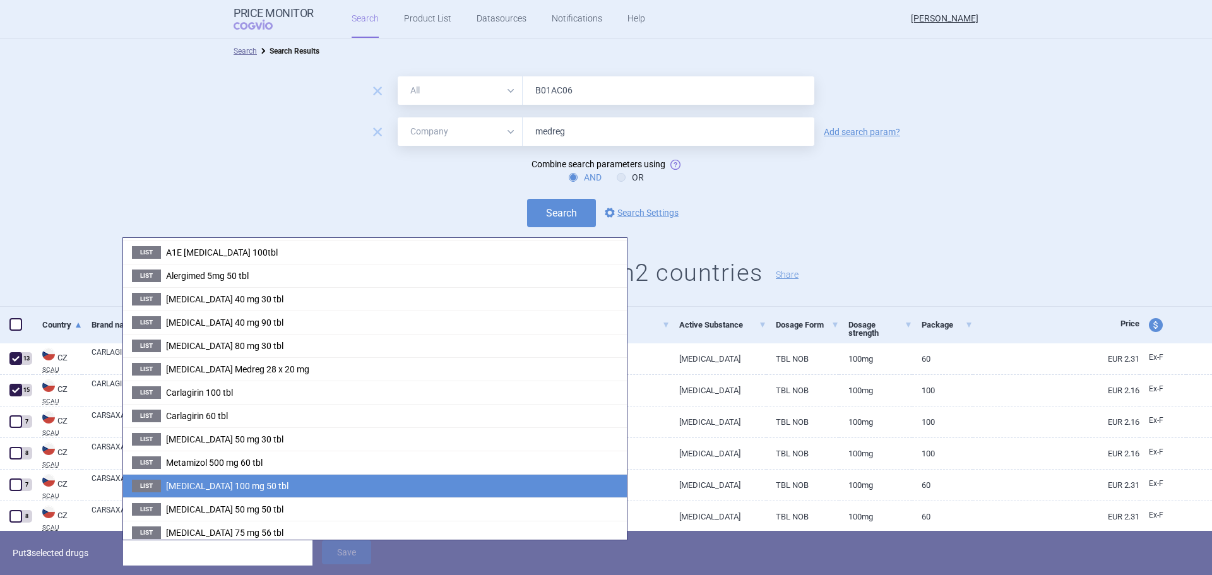
scroll to position [154, 0]
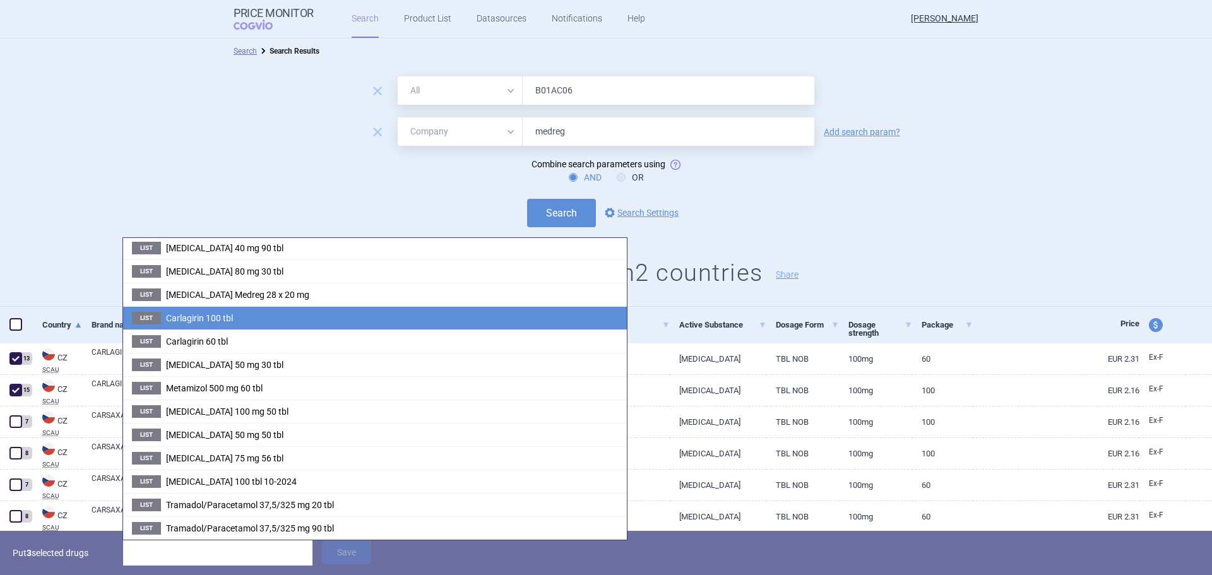
click at [233, 317] on span "Carlagirin 100 tbl" at bounding box center [199, 318] width 67 height 10
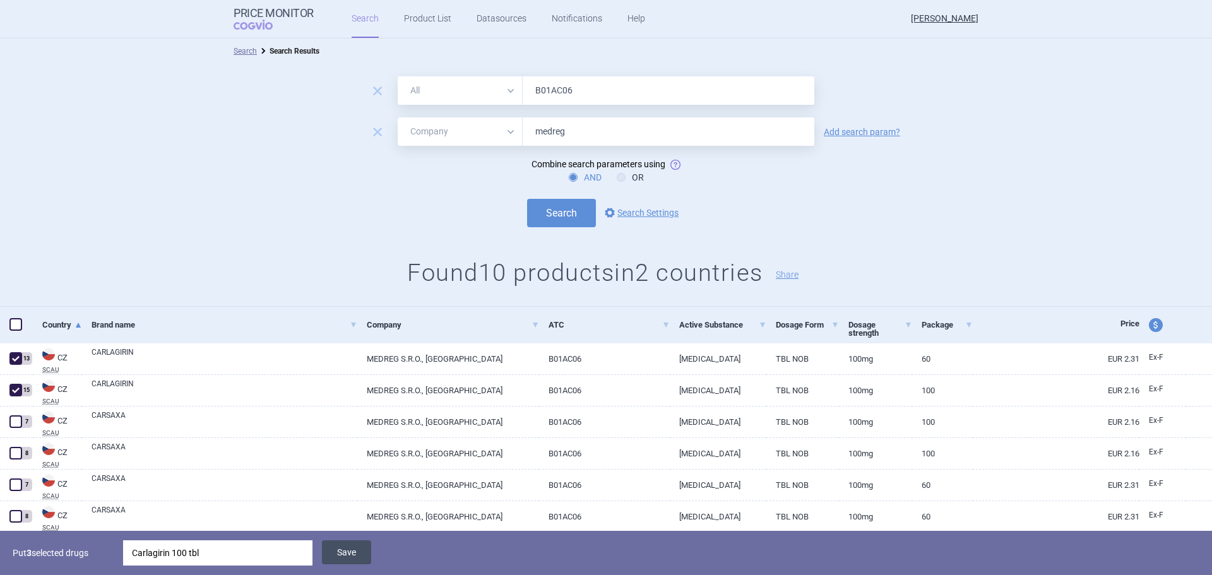
click at [340, 559] on button "Save" at bounding box center [346, 552] width 49 height 24
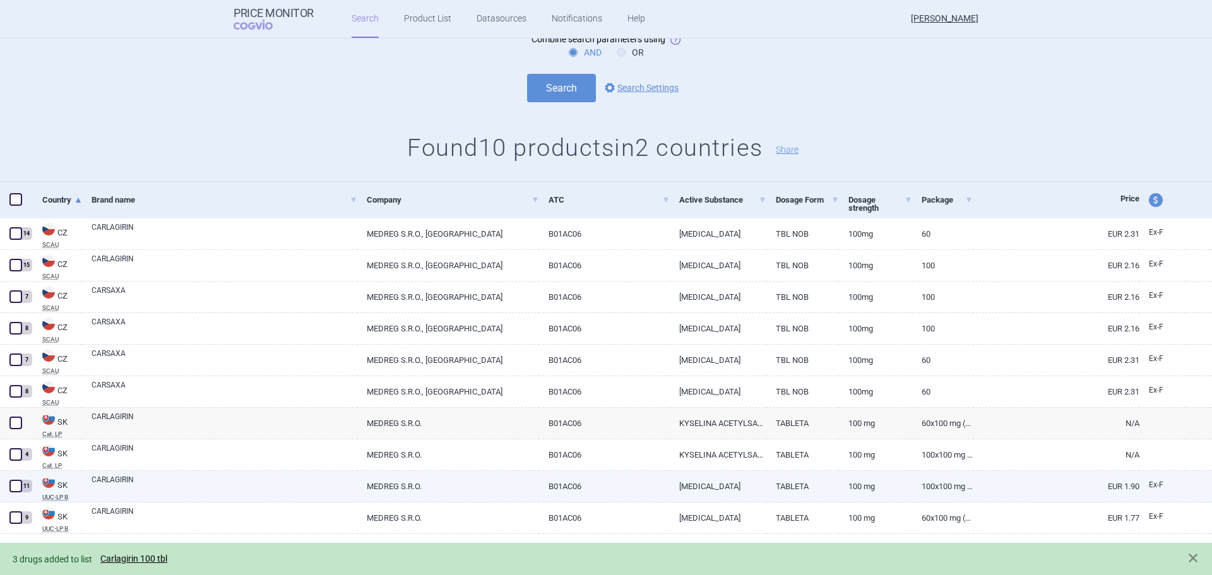
scroll to position [0, 0]
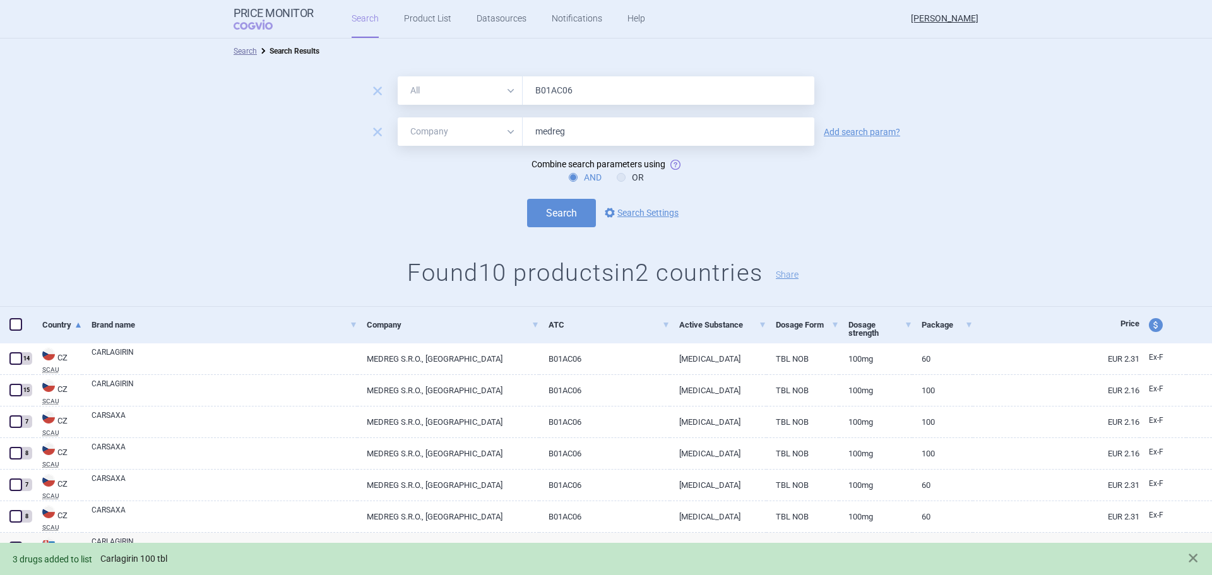
click at [153, 557] on link "Carlagirin 100 tbl" at bounding box center [133, 559] width 67 height 11
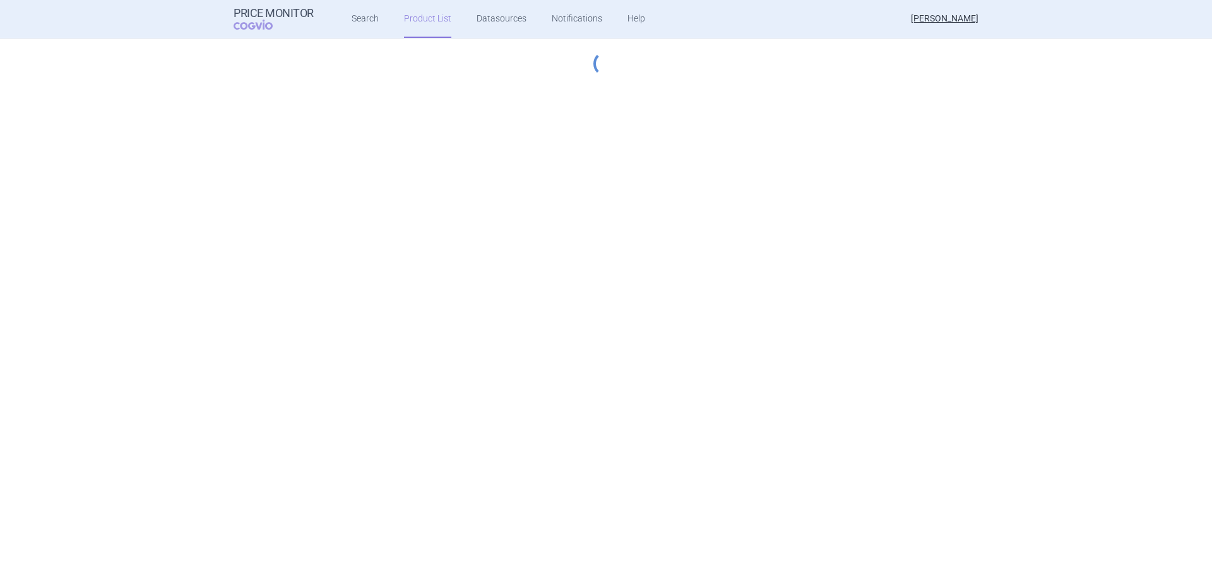
select select "[DATE]"
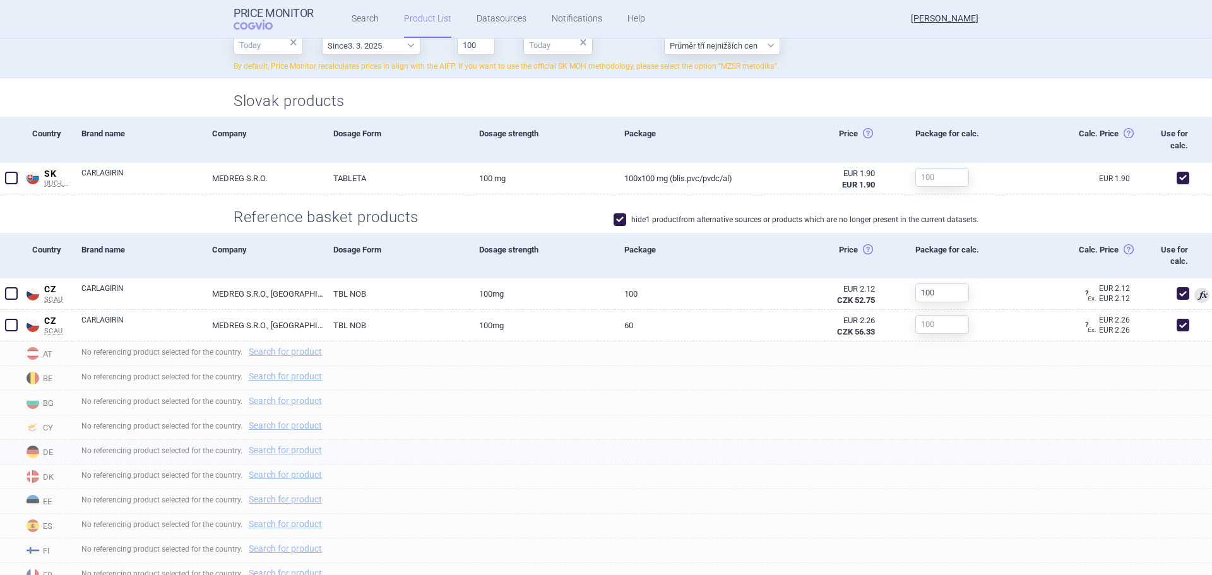
scroll to position [316, 0]
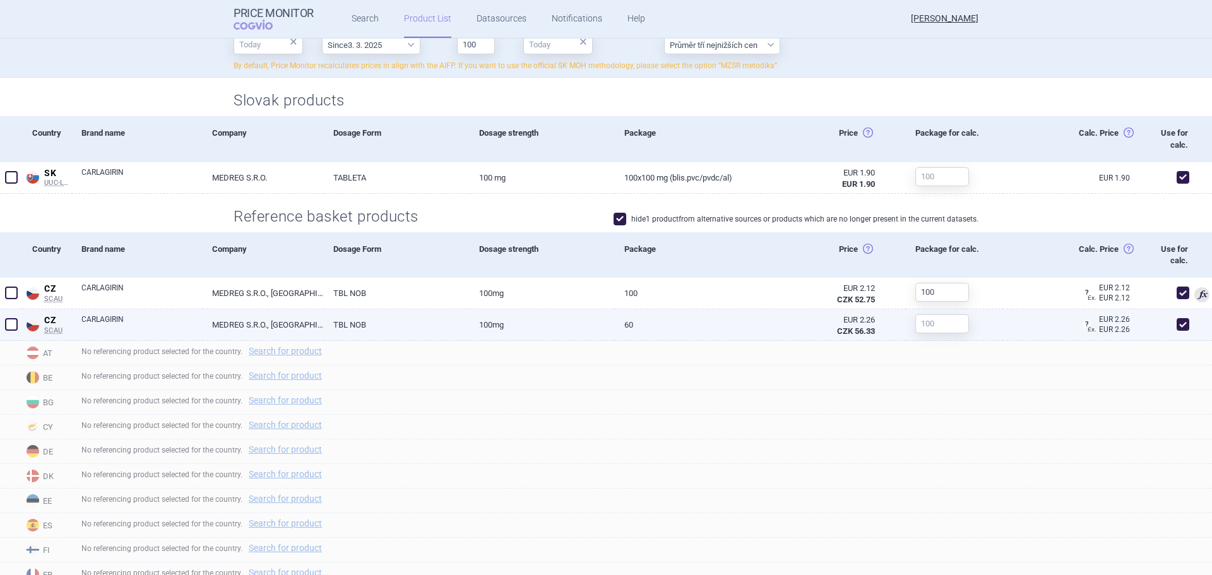
click at [910, 311] on div at bounding box center [937, 323] width 63 height 29
click at [916, 315] on input "text" at bounding box center [942, 323] width 54 height 19
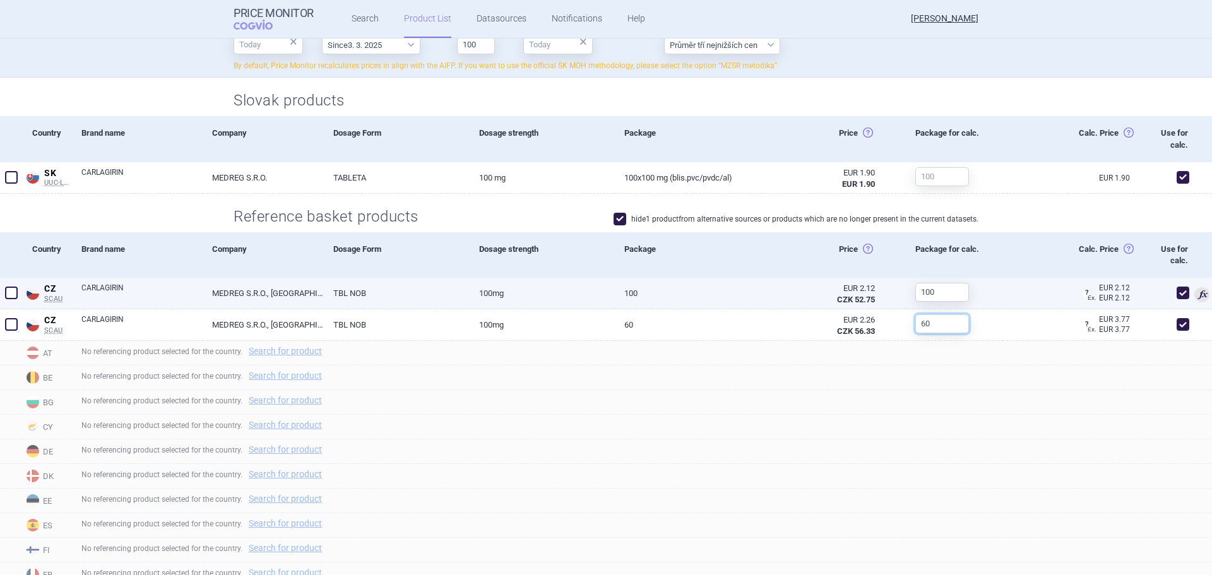
type input "60"
click at [944, 292] on input "100" at bounding box center [942, 292] width 54 height 19
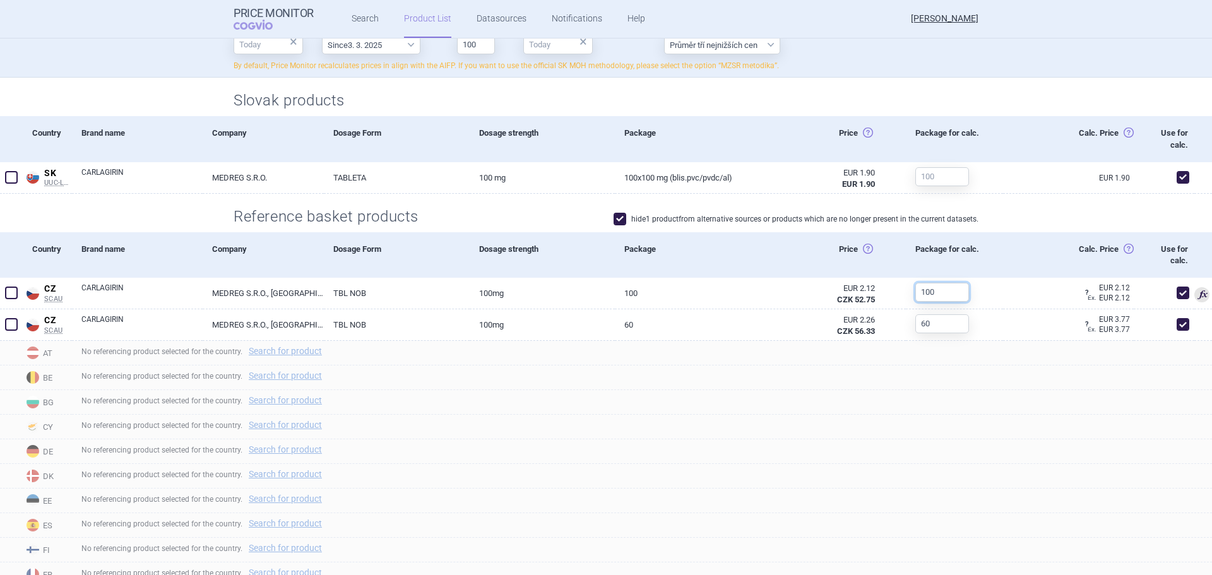
scroll to position [189, 0]
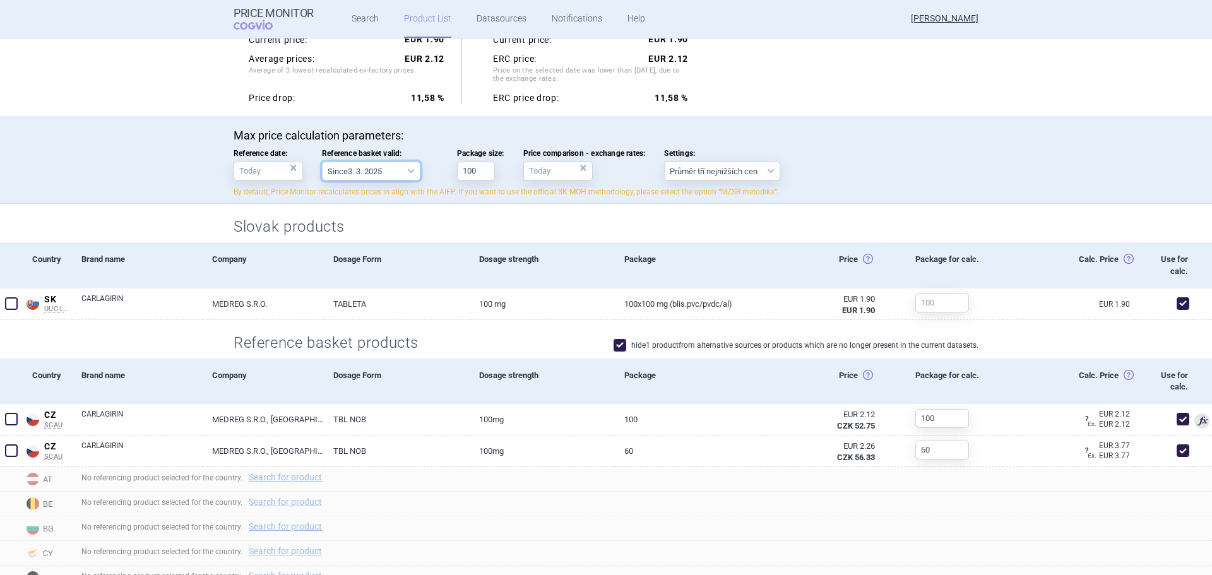
click at [408, 171] on select "Since 3. 3. 2025 Since 1. 7. 2023 Since 7. 4. 2023 Since 1. 12. 2022 Since 1. 9…" at bounding box center [371, 171] width 98 height 19
select select "[DATE]"
click at [322, 162] on select "Since 3. 3. 2025 Since 1. 7. 2023 Since 7. 4. 2023 Since 1. 12. 2022 Since 1. 9…" at bounding box center [371, 171] width 98 height 19
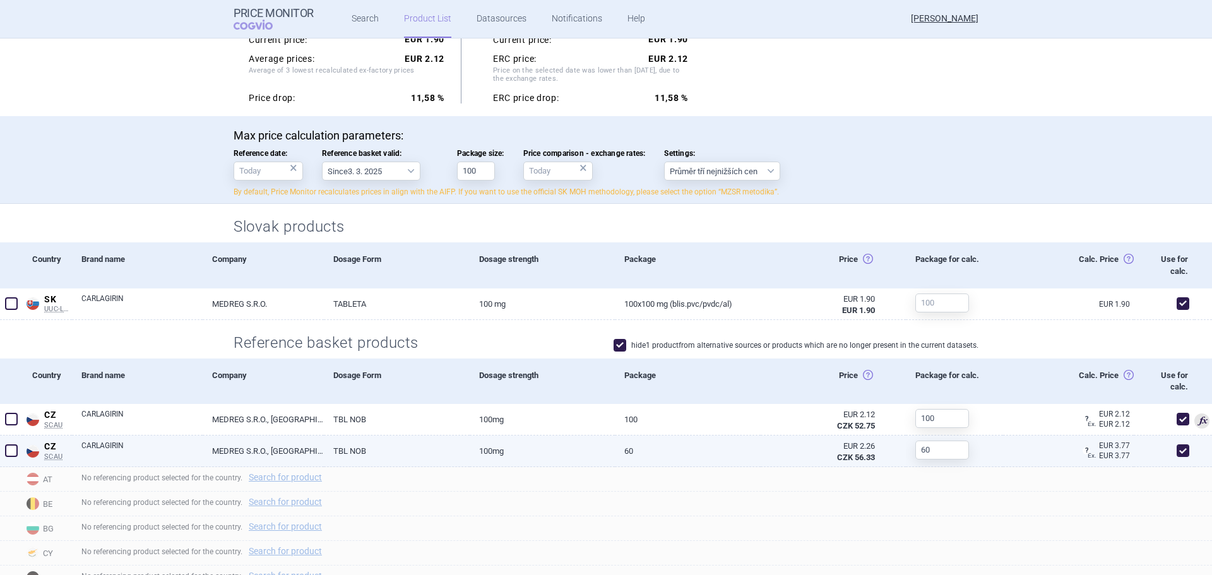
click at [1177, 455] on span at bounding box center [1183, 450] width 13 height 13
checkbox input "false"
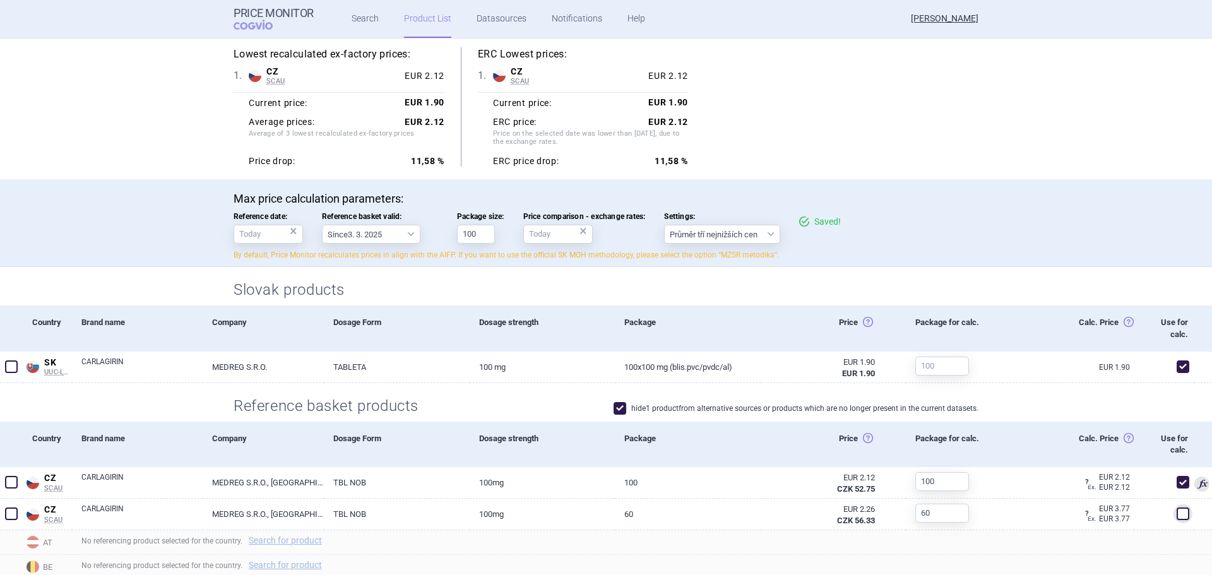
scroll to position [63, 0]
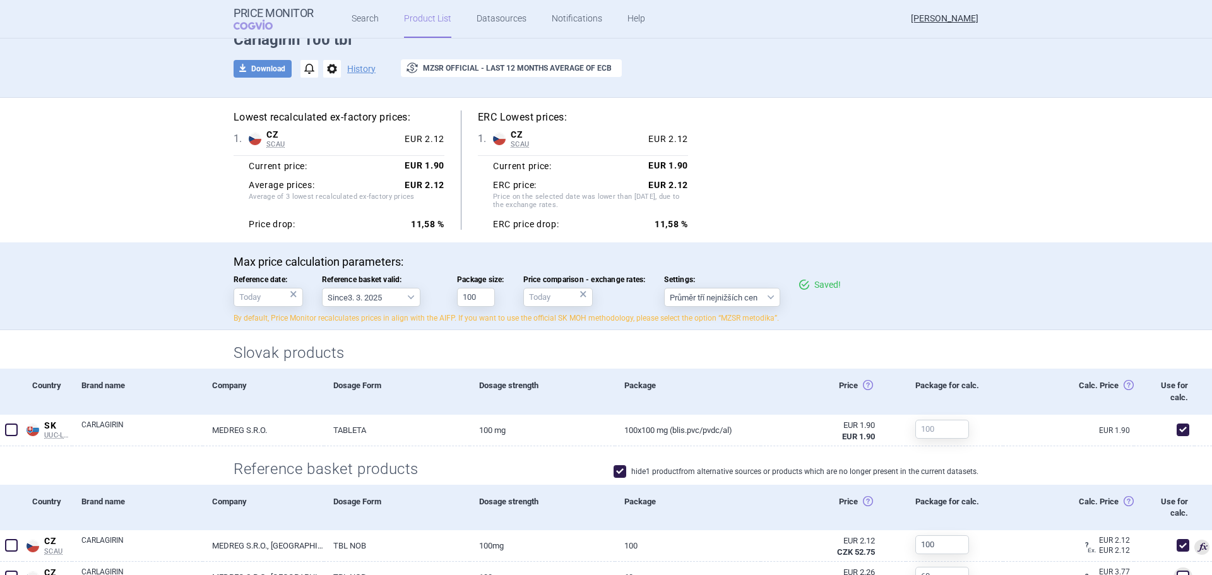
drag, startPoint x: 975, startPoint y: 169, endPoint x: 982, endPoint y: 168, distance: 6.4
click at [975, 169] on div "Lowest recalculated ex-factory prices: 1 . CZ SCAU Czech Republic SCAU List of …" at bounding box center [605, 170] width 795 height 145
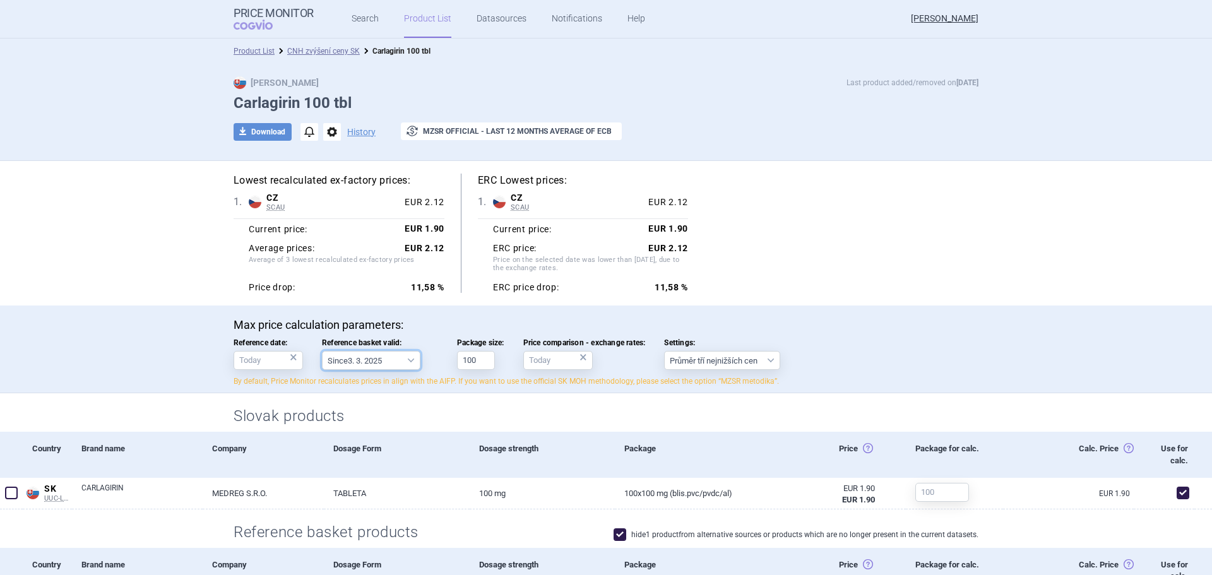
click at [385, 360] on select "Since 3. 3. 2025 Since 1. 7. 2023 Since 7. 4. 2023 Since 1. 12. 2022 Since 1. 9…" at bounding box center [371, 360] width 98 height 19
click at [886, 277] on div "Lowest recalculated ex-factory prices: 1 . CZ SCAU Czech Republic SCAU List of …" at bounding box center [606, 233] width 745 height 119
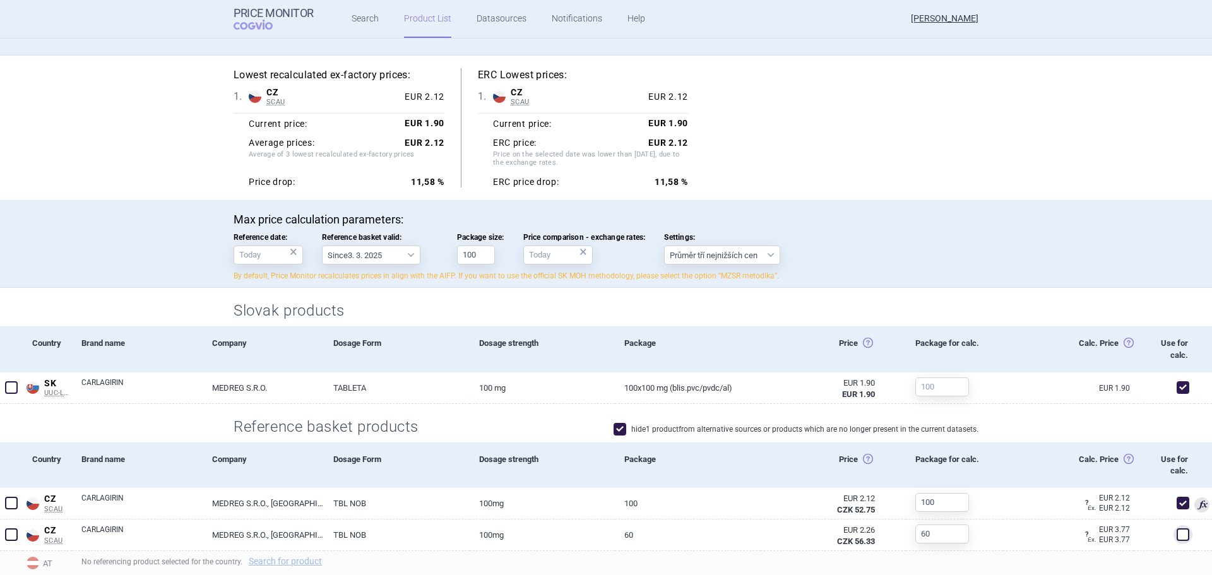
scroll to position [126, 0]
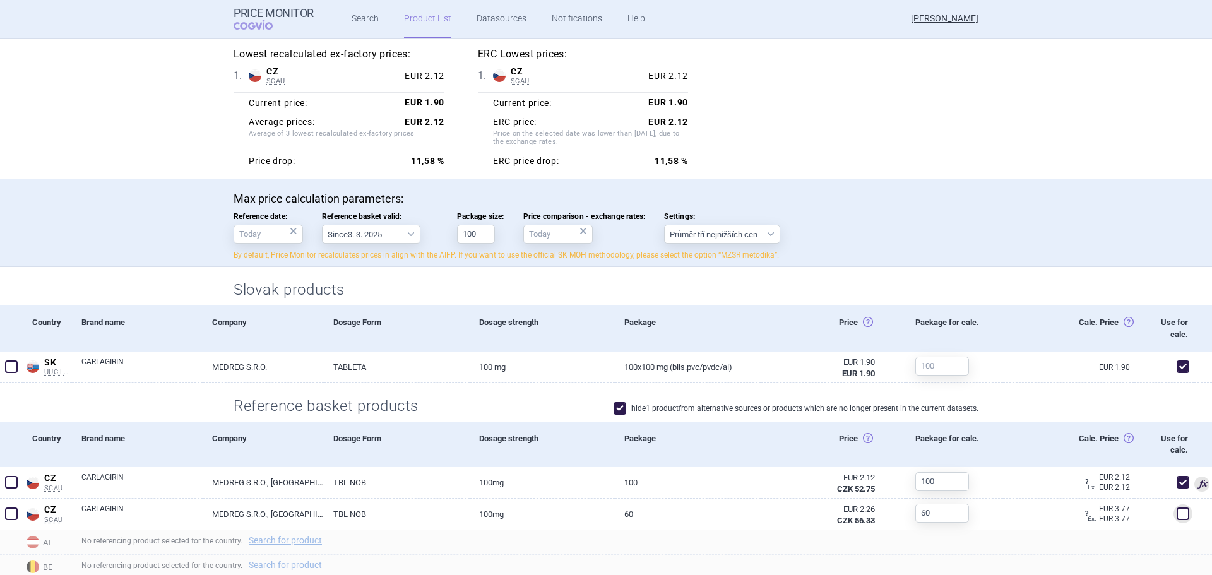
drag, startPoint x: 958, startPoint y: 98, endPoint x: 953, endPoint y: 93, distance: 7.2
click at [958, 98] on div "Lowest recalculated ex-factory prices: 1 . CZ SCAU Czech Republic SCAU List of …" at bounding box center [606, 106] width 745 height 119
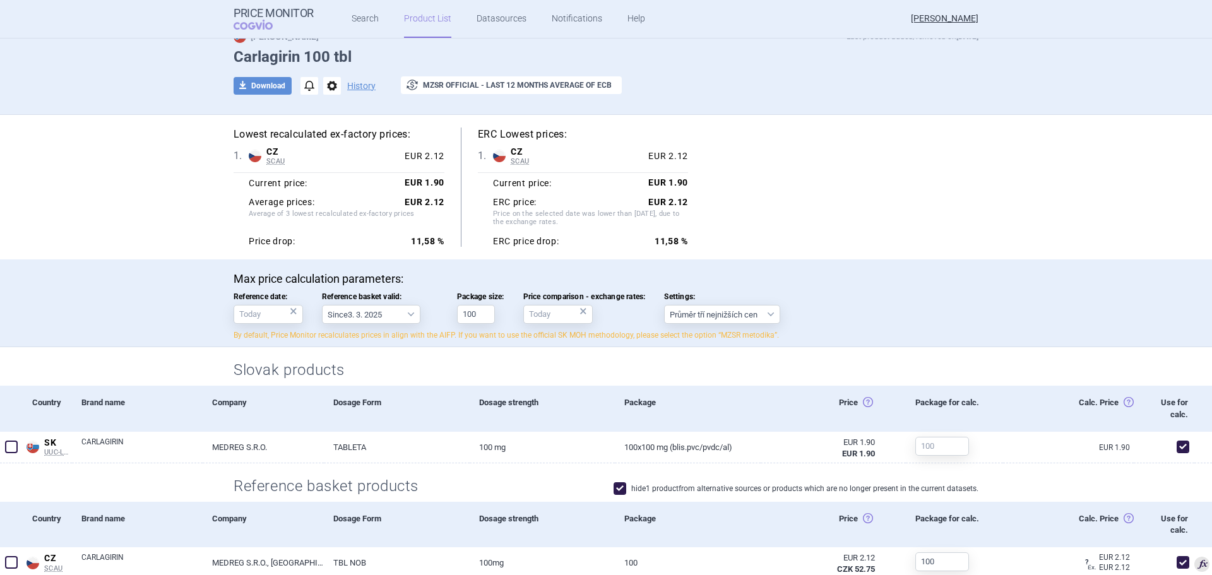
scroll to position [0, 0]
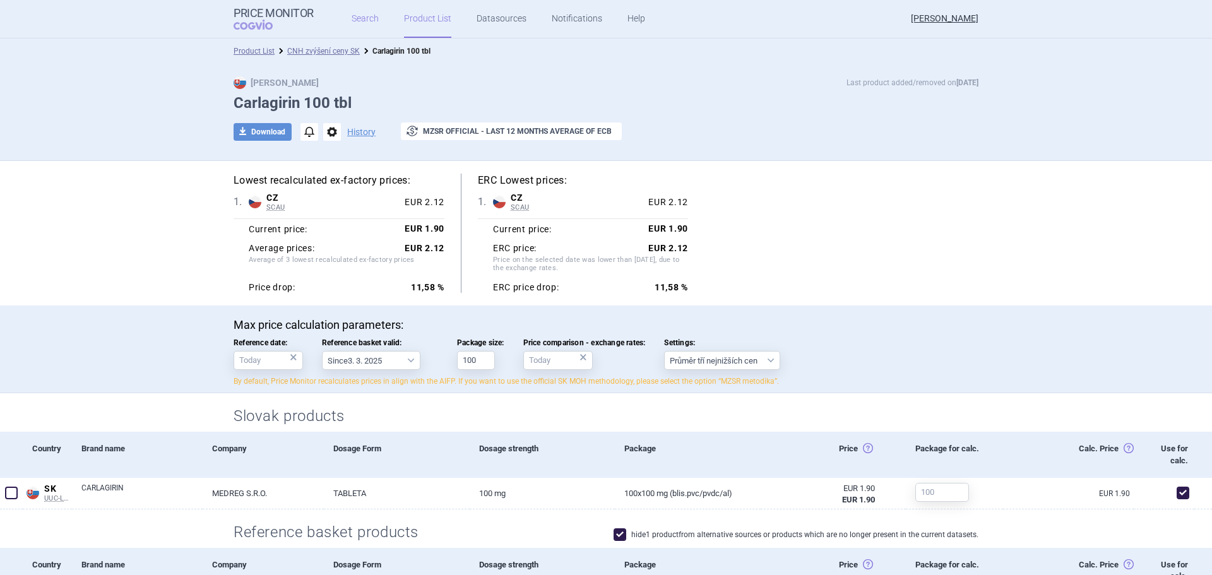
click at [357, 20] on link "Search" at bounding box center [365, 19] width 27 height 38
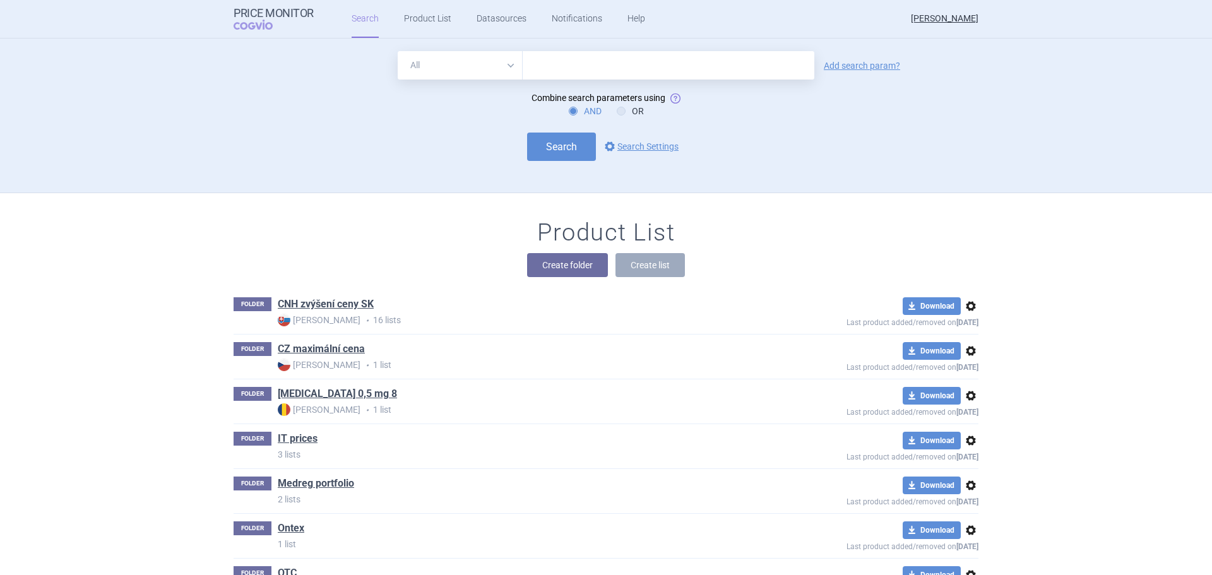
click at [600, 55] on input "text" at bounding box center [669, 65] width 292 height 28
type input "casaro"
click at [890, 65] on link "Add search param?" at bounding box center [862, 65] width 76 height 9
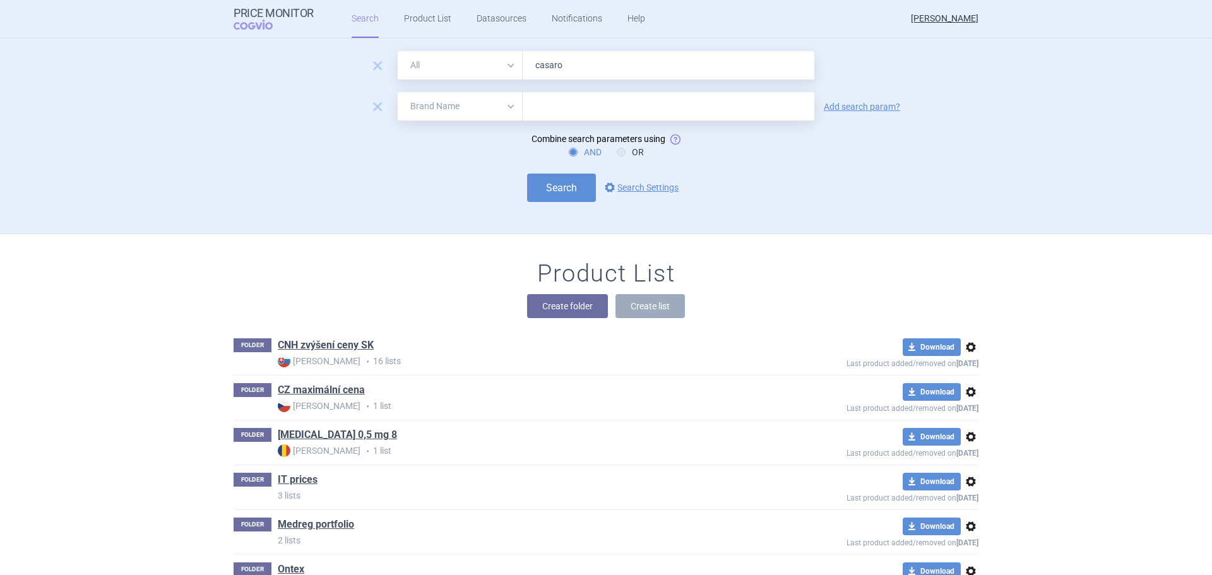
click at [461, 96] on select "All Brand Name ATC Company Active Substance Country Newer than" at bounding box center [460, 106] width 125 height 28
select select "mah"
click at [398, 92] on select "All Brand Name ATC Company Active Substance Country Newer than" at bounding box center [460, 106] width 125 height 28
click at [542, 119] on input "text" at bounding box center [669, 106] width 292 height 28
type input "medreg"
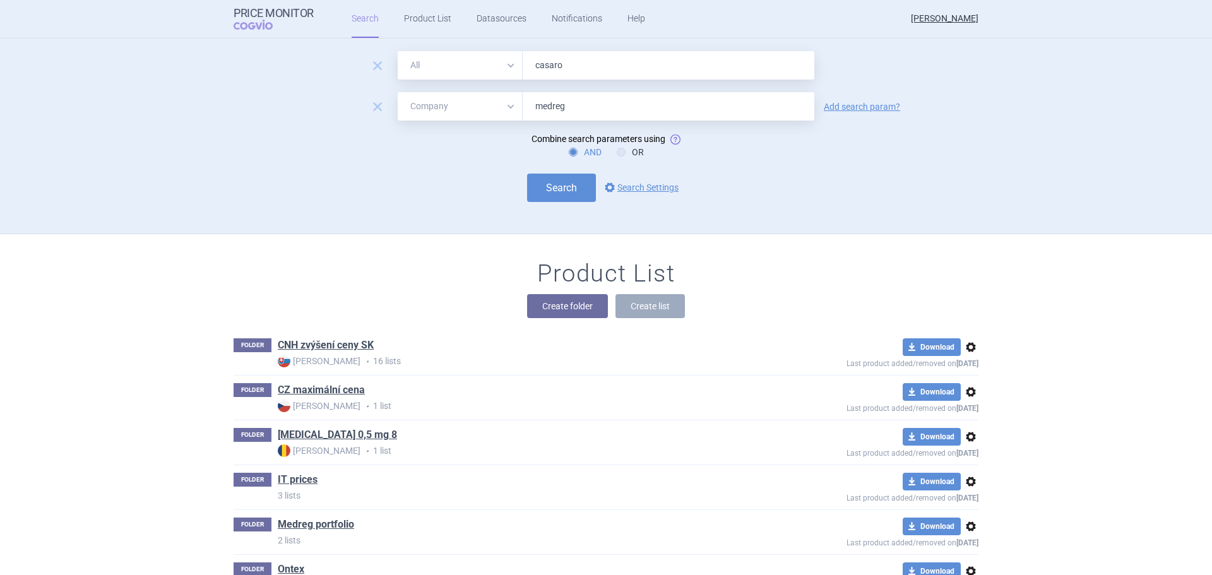
click button "Search" at bounding box center [561, 188] width 69 height 28
select select "mah"
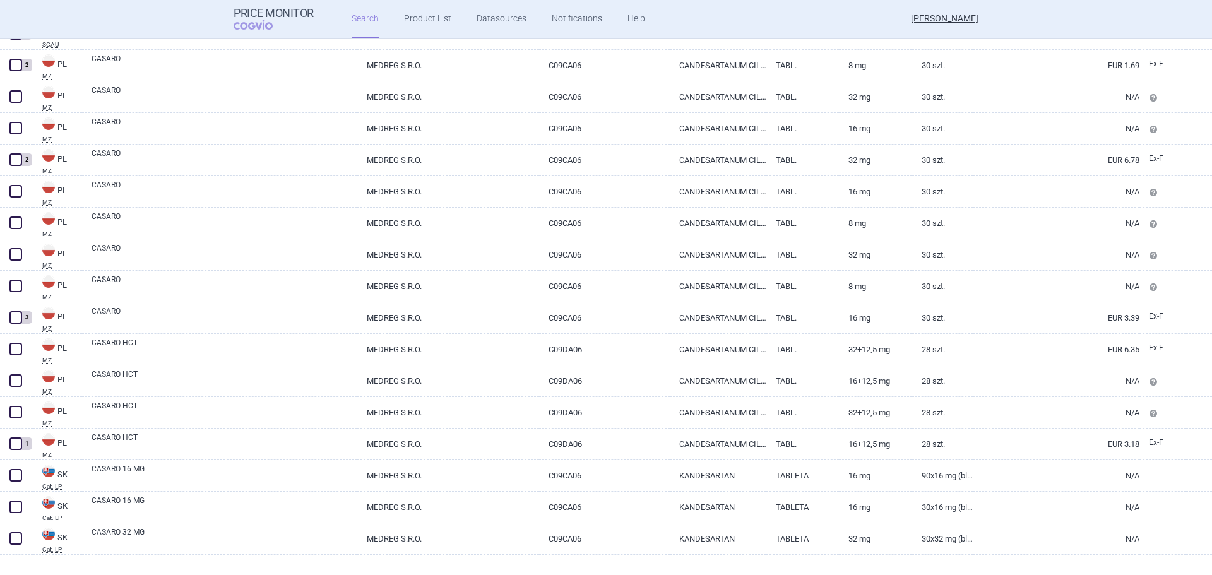
scroll to position [220, 0]
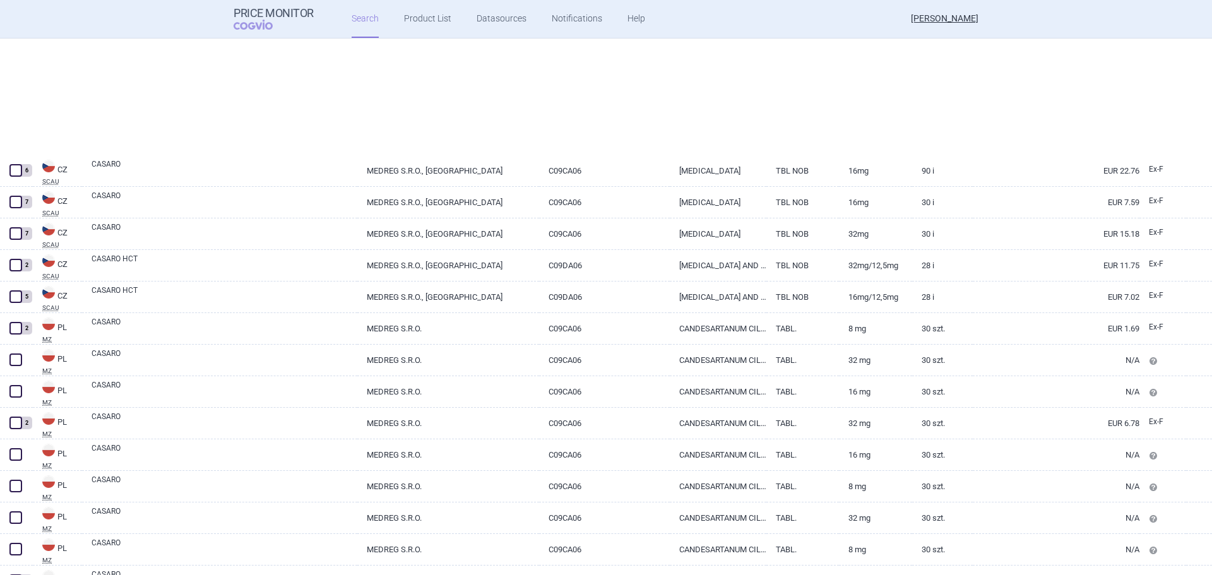
select select "mah"
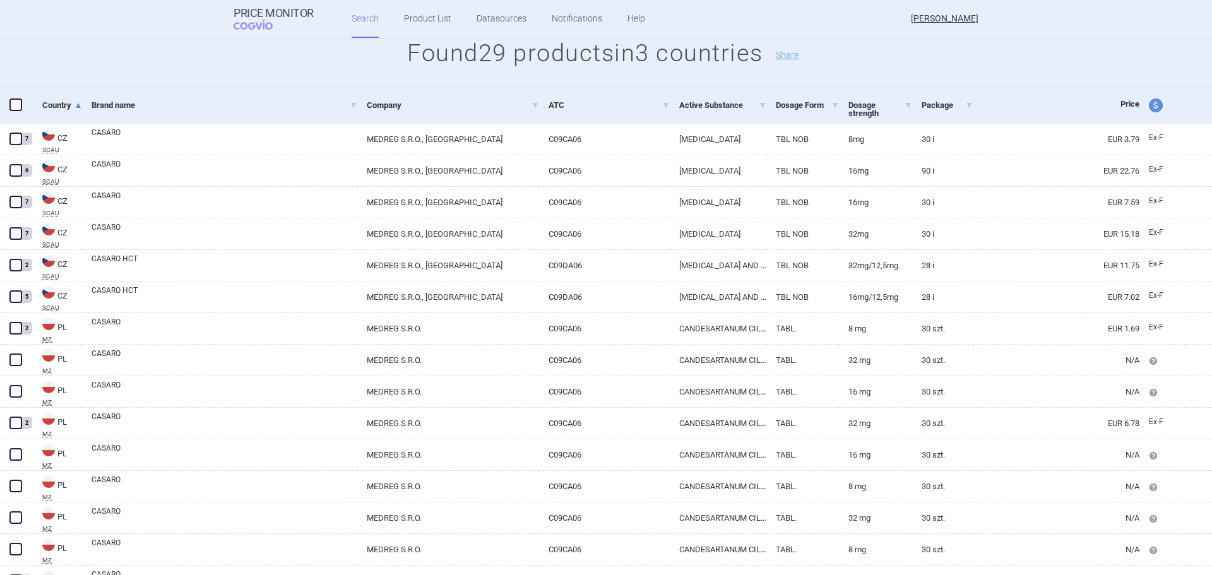
scroll to position [0, 0]
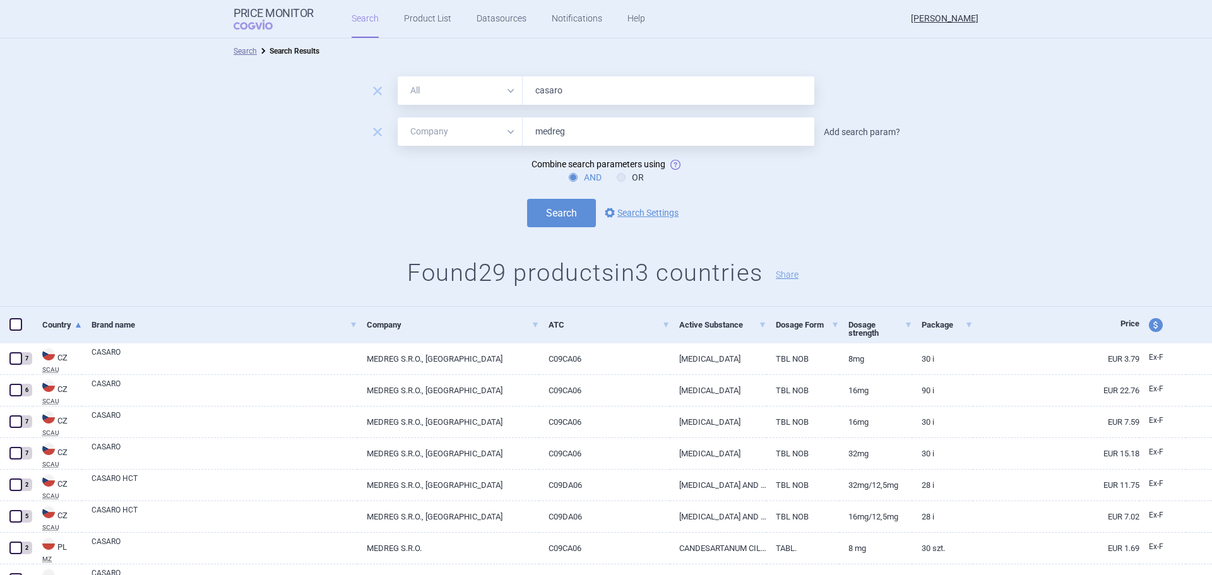
click at [888, 128] on link "Add search param?" at bounding box center [862, 132] width 76 height 9
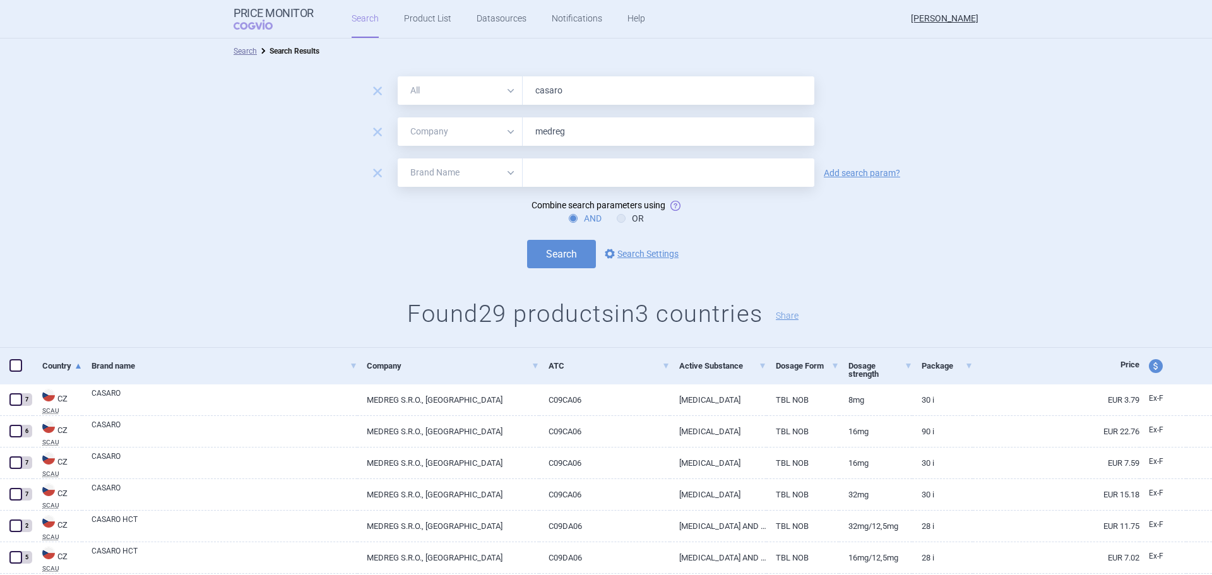
click at [400, 169] on select "All Brand Name ATC Company Active Substance Country Newer than" at bounding box center [460, 172] width 125 height 28
select select "country"
click at [398, 158] on select "All Brand Name ATC Company Active Substance Country Newer than" at bounding box center [460, 172] width 125 height 28
click at [557, 157] on form "remove All Brand Name ATC Company Active Substance Country Newer than casaro re…" at bounding box center [606, 172] width 1212 height 192
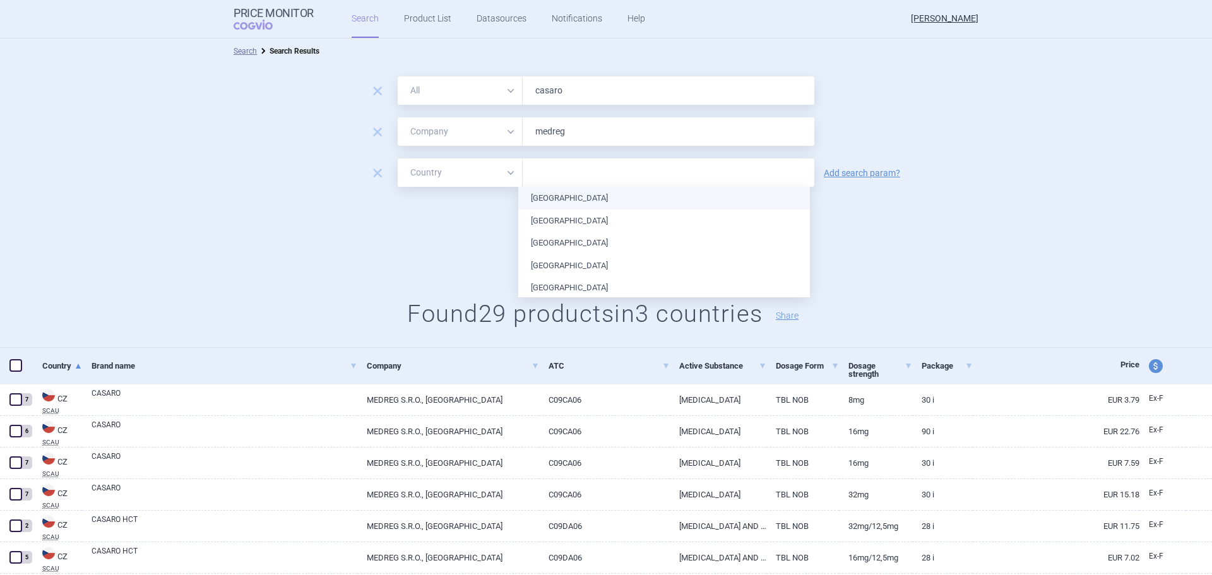
click at [558, 170] on input "text" at bounding box center [668, 173] width 279 height 16
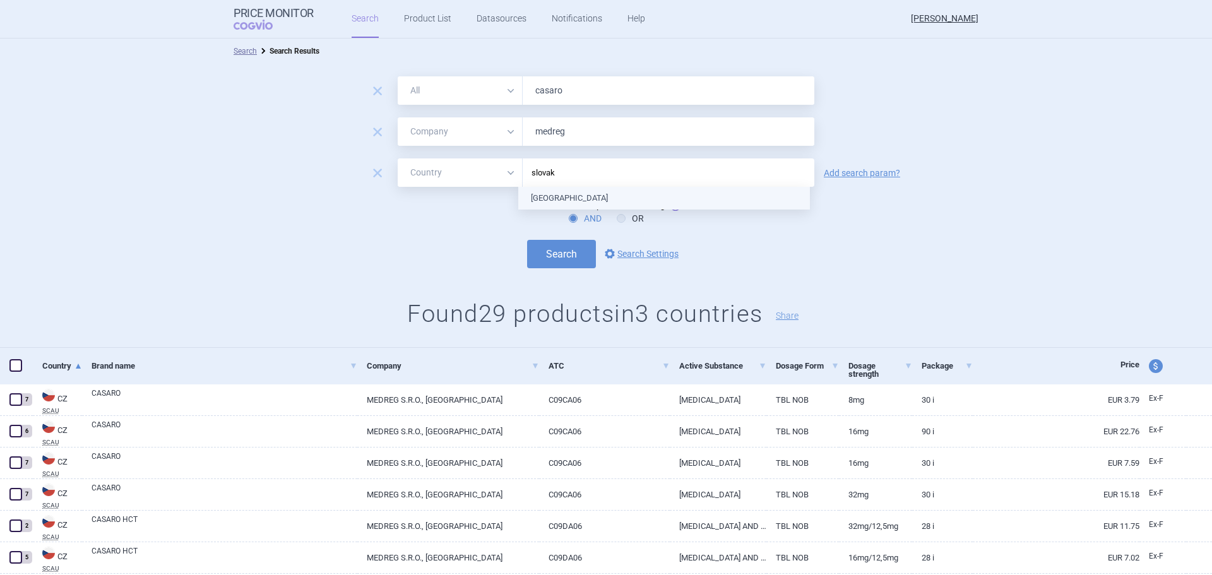
type input "slovaki"
click at [552, 267] on button "Search" at bounding box center [561, 254] width 69 height 28
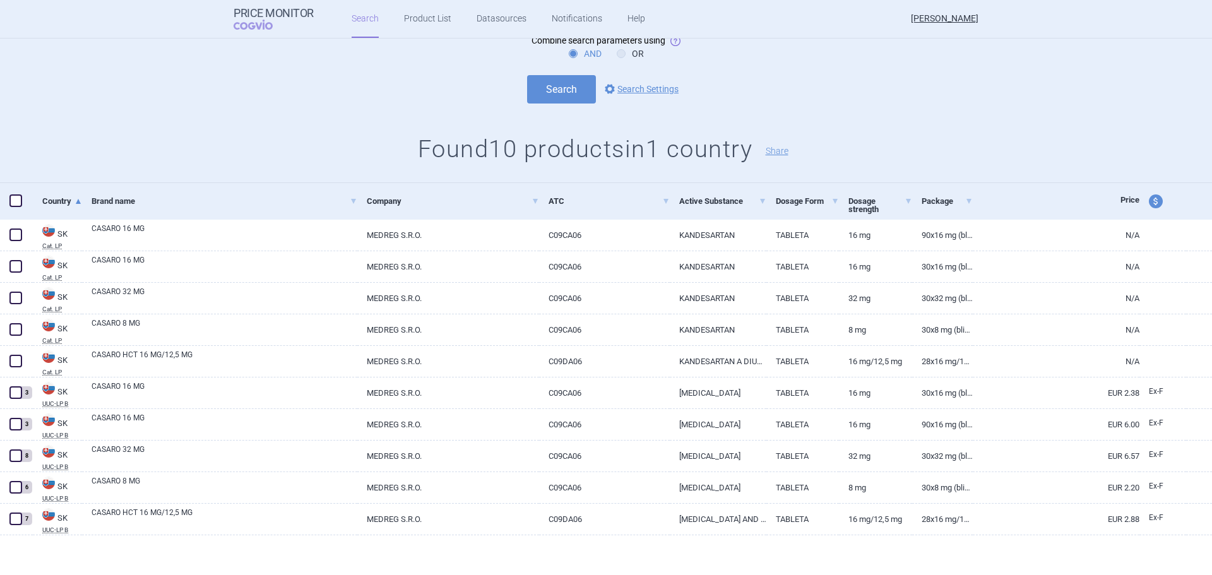
scroll to position [166, 0]
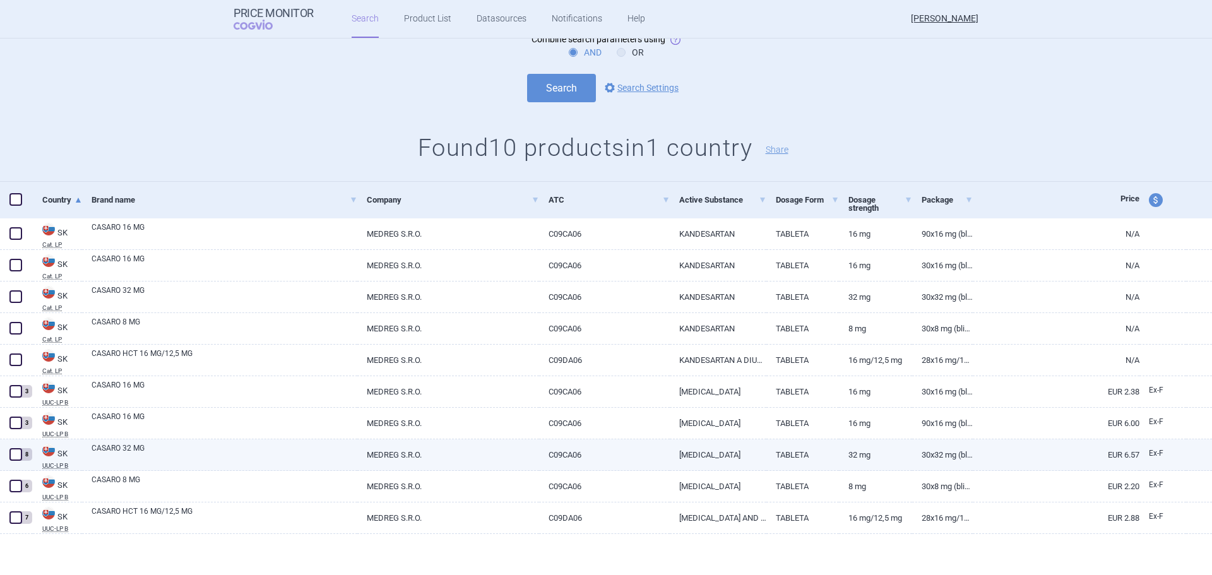
click at [863, 454] on link "32 mg" at bounding box center [875, 454] width 73 height 31
select select "EUR"
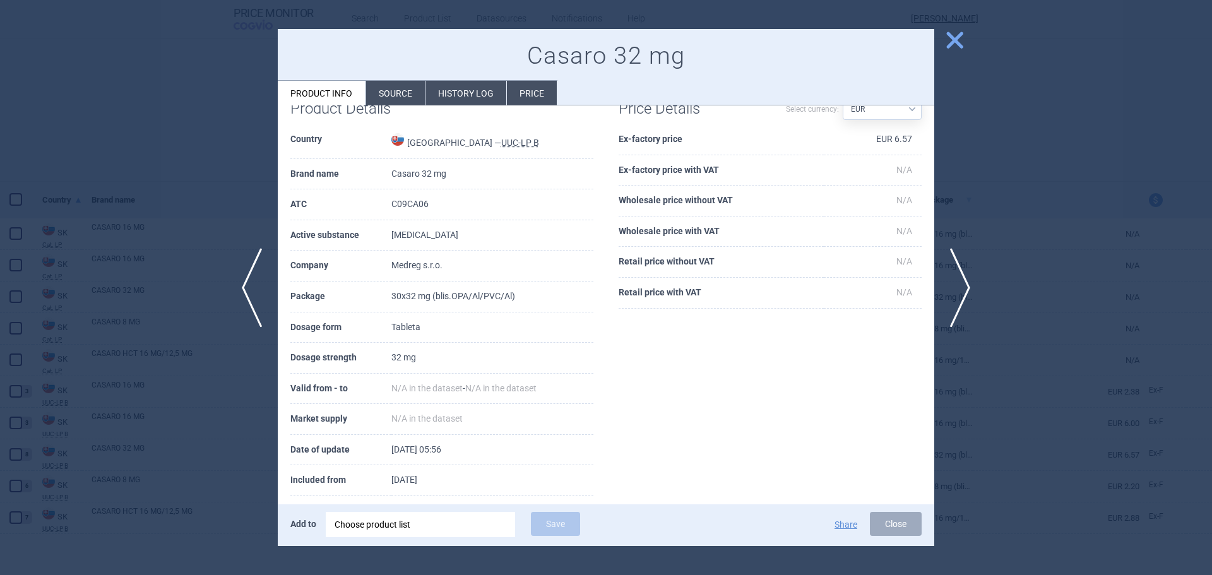
scroll to position [48, 0]
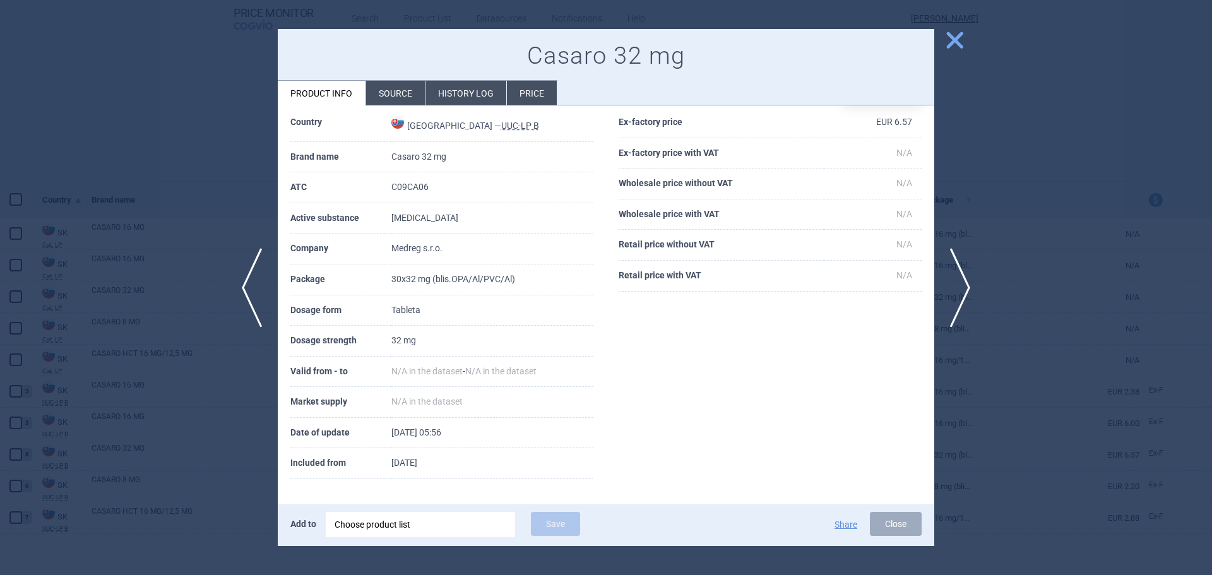
click at [465, 104] on li "History log" at bounding box center [465, 93] width 81 height 25
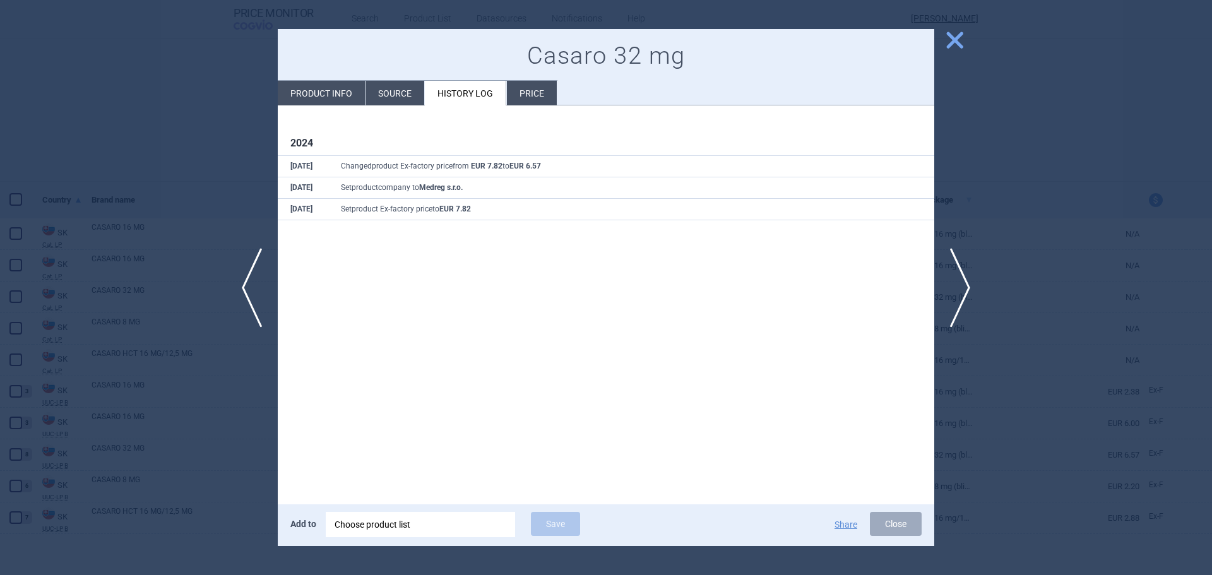
click at [523, 105] on li "Price" at bounding box center [532, 93] width 50 height 25
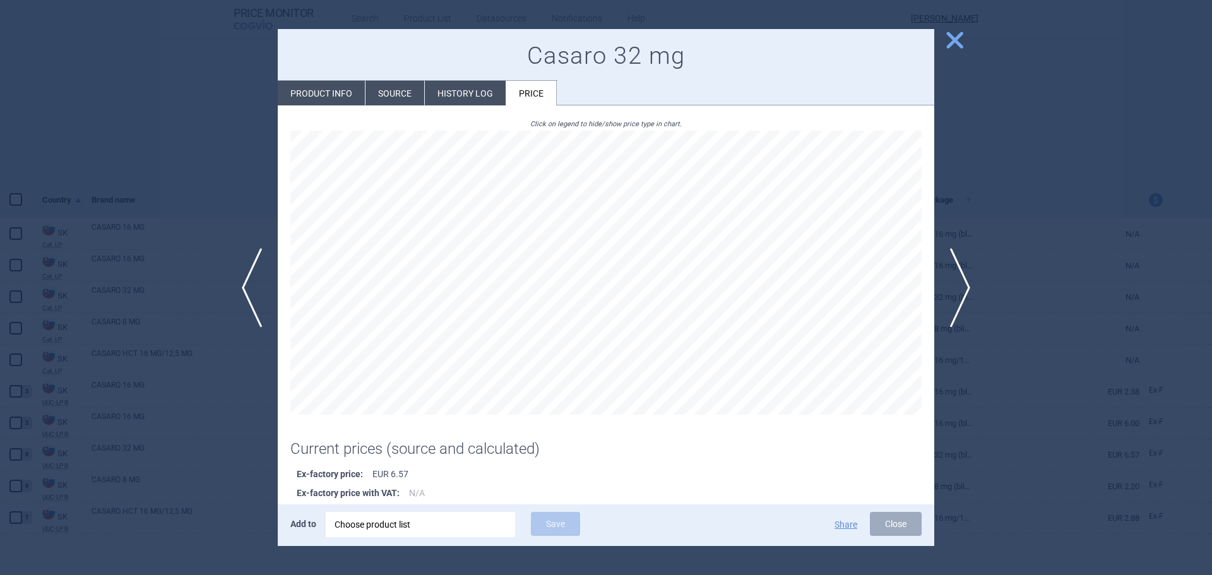
click at [492, 97] on li "History log" at bounding box center [465, 93] width 81 height 25
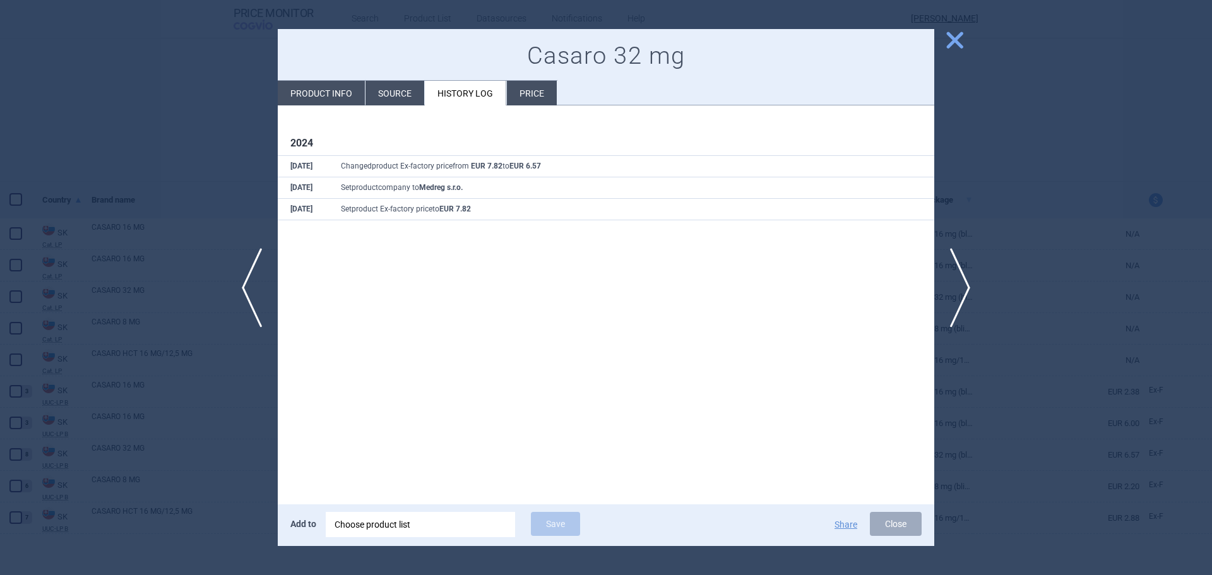
click at [163, 159] on div at bounding box center [606, 287] width 1212 height 575
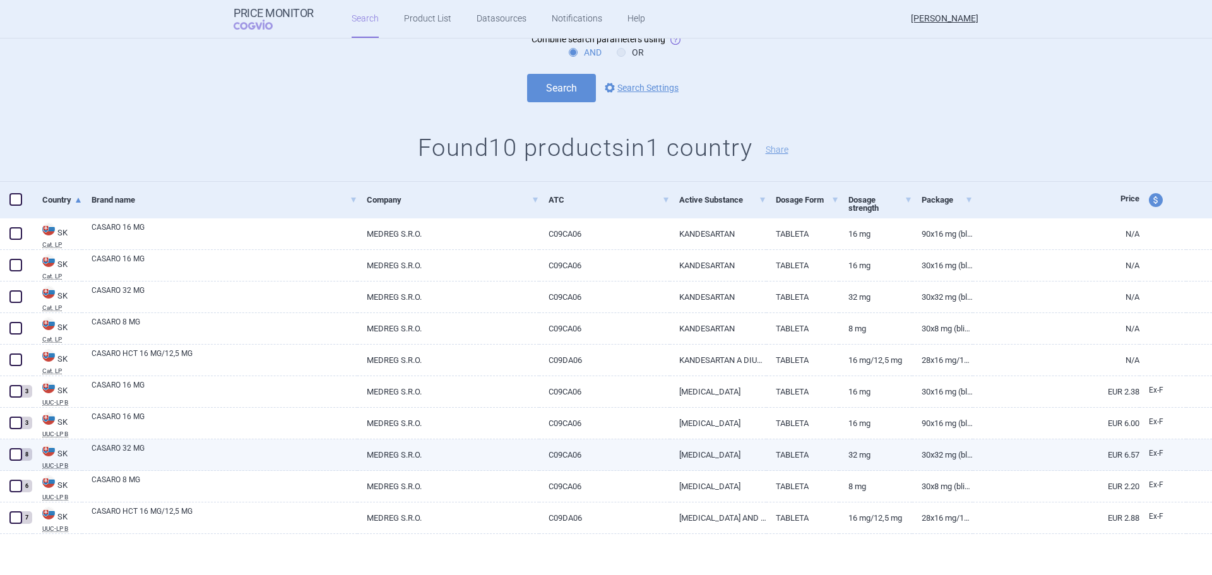
click at [523, 460] on link "MEDREG S.R.O." at bounding box center [448, 454] width 182 height 31
select select "EUR"
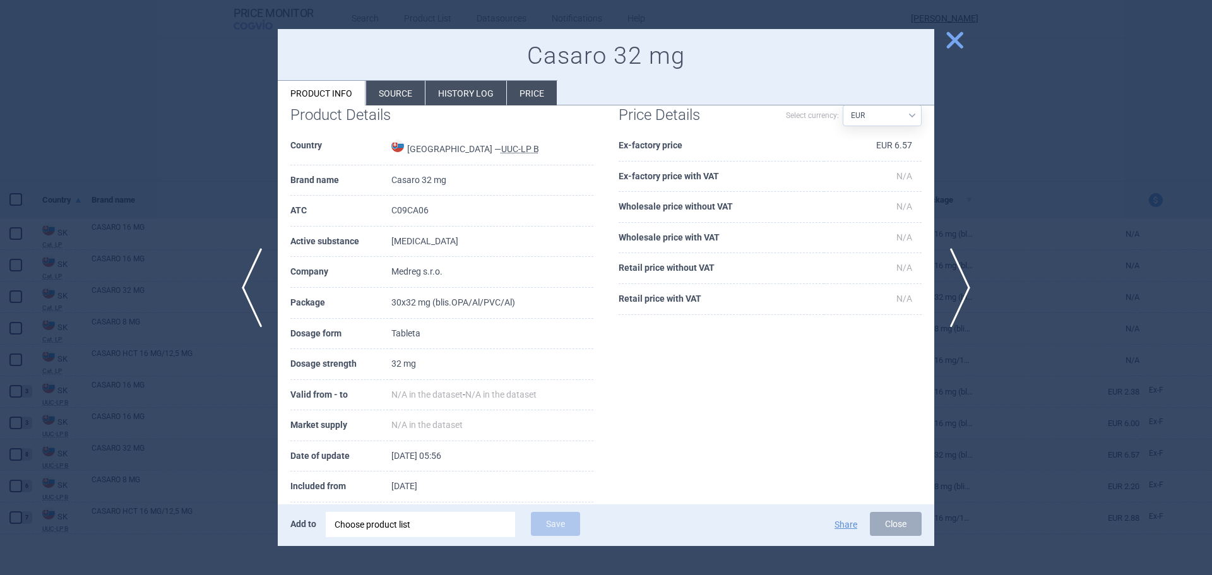
scroll to position [48, 0]
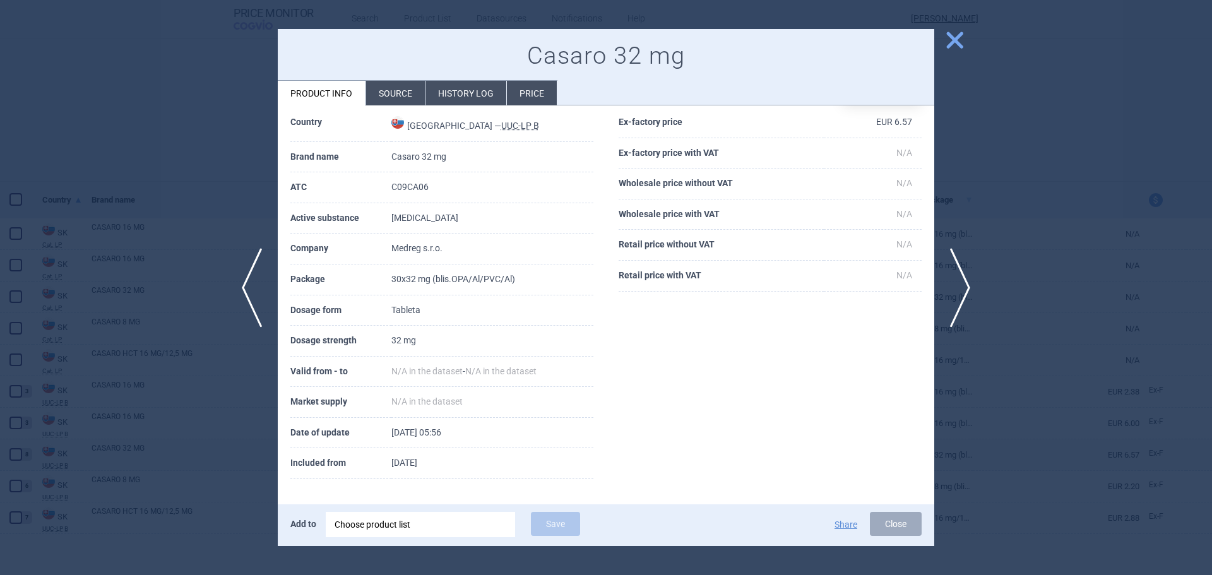
click at [487, 96] on li "History log" at bounding box center [465, 93] width 81 height 25
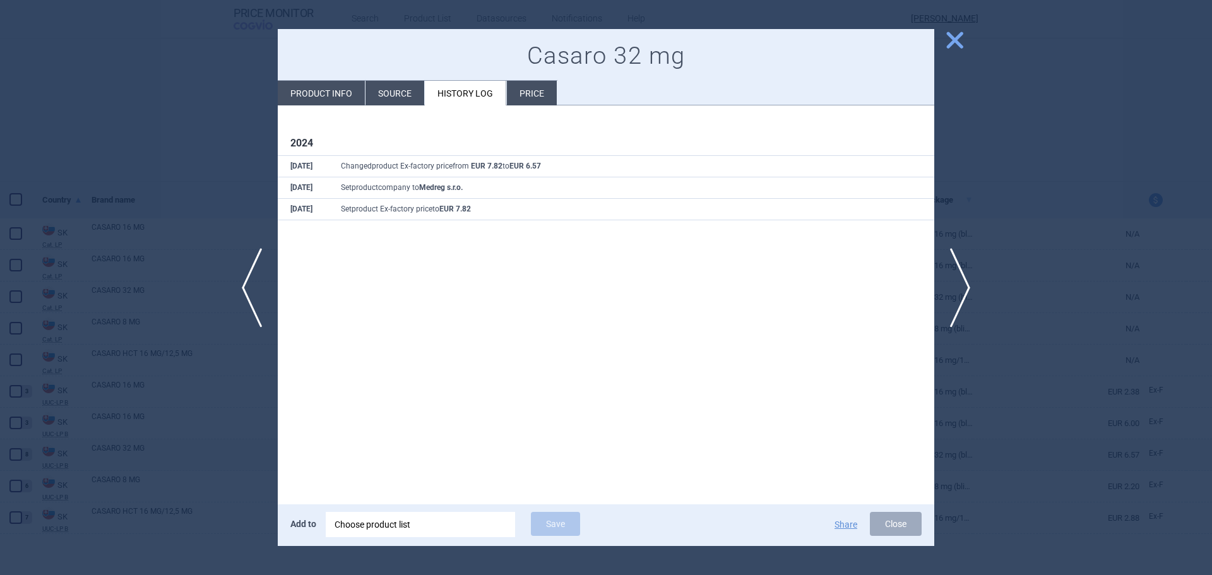
click at [523, 83] on li "Price" at bounding box center [532, 93] width 50 height 25
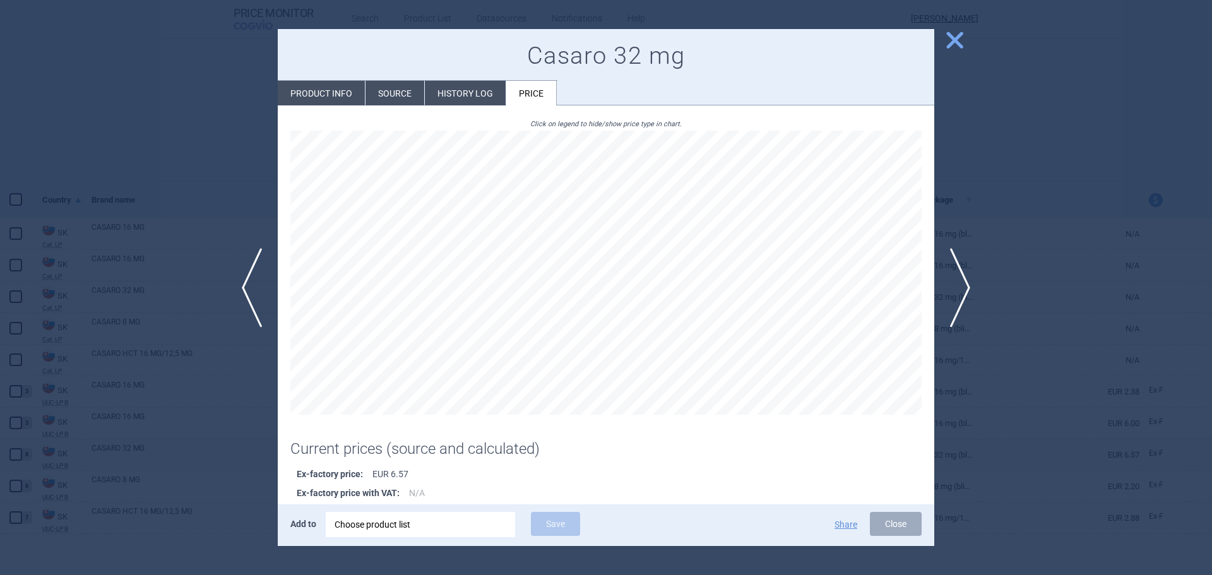
click at [951, 57] on div at bounding box center [606, 287] width 1212 height 575
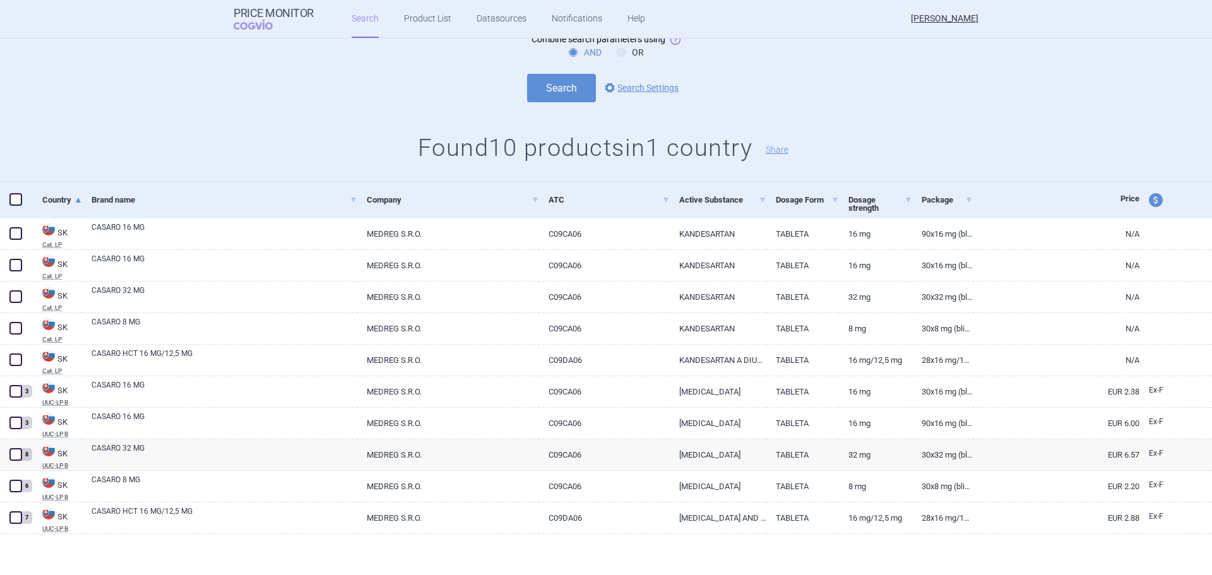
click at [956, 40] on form "remove All Brand Name ATC Company Active Substance Country Newer than casaro re…" at bounding box center [606, 6] width 1212 height 192
